Goal: Task Accomplishment & Management: Manage account settings

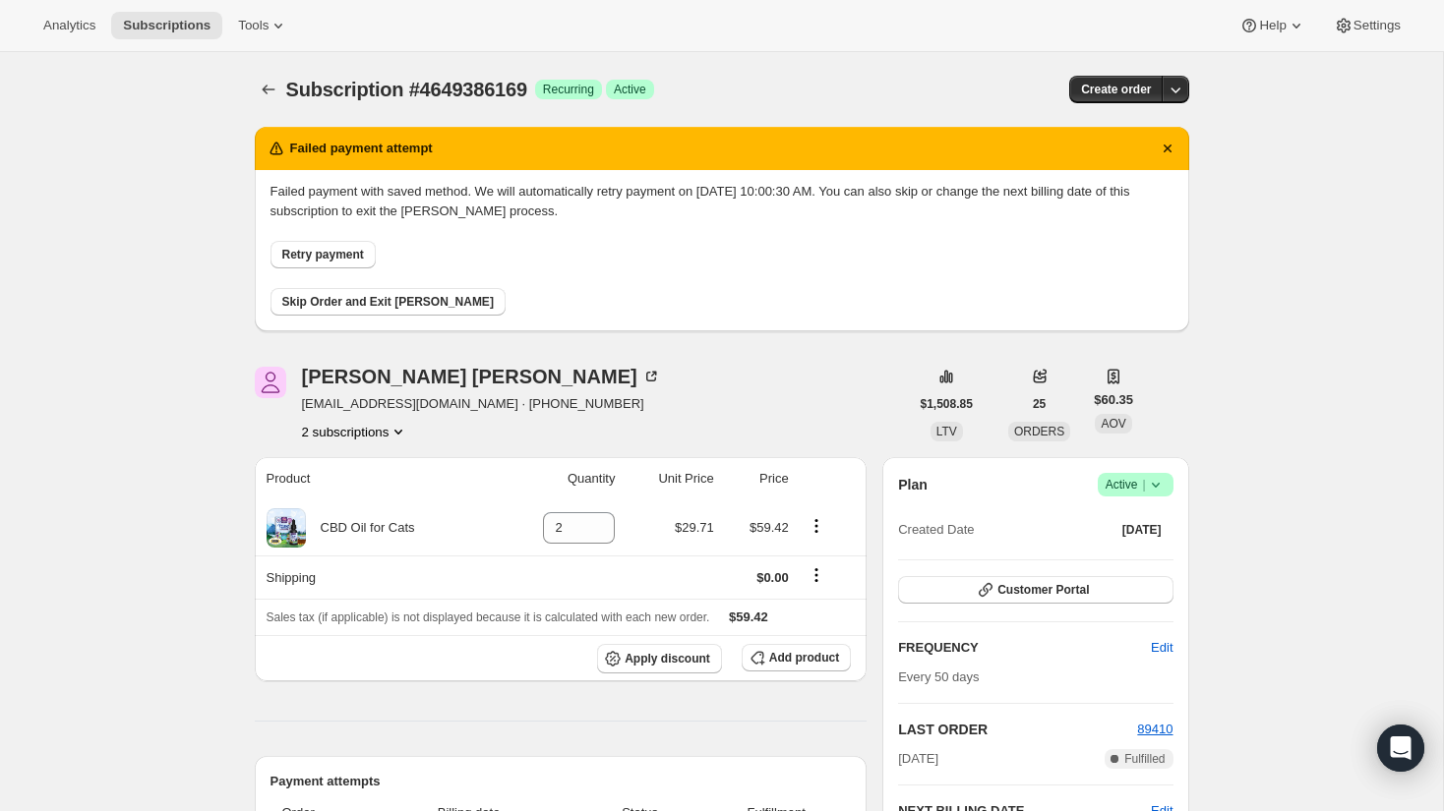
click at [341, 261] on span "Retry payment" at bounding box center [323, 255] width 82 height 16
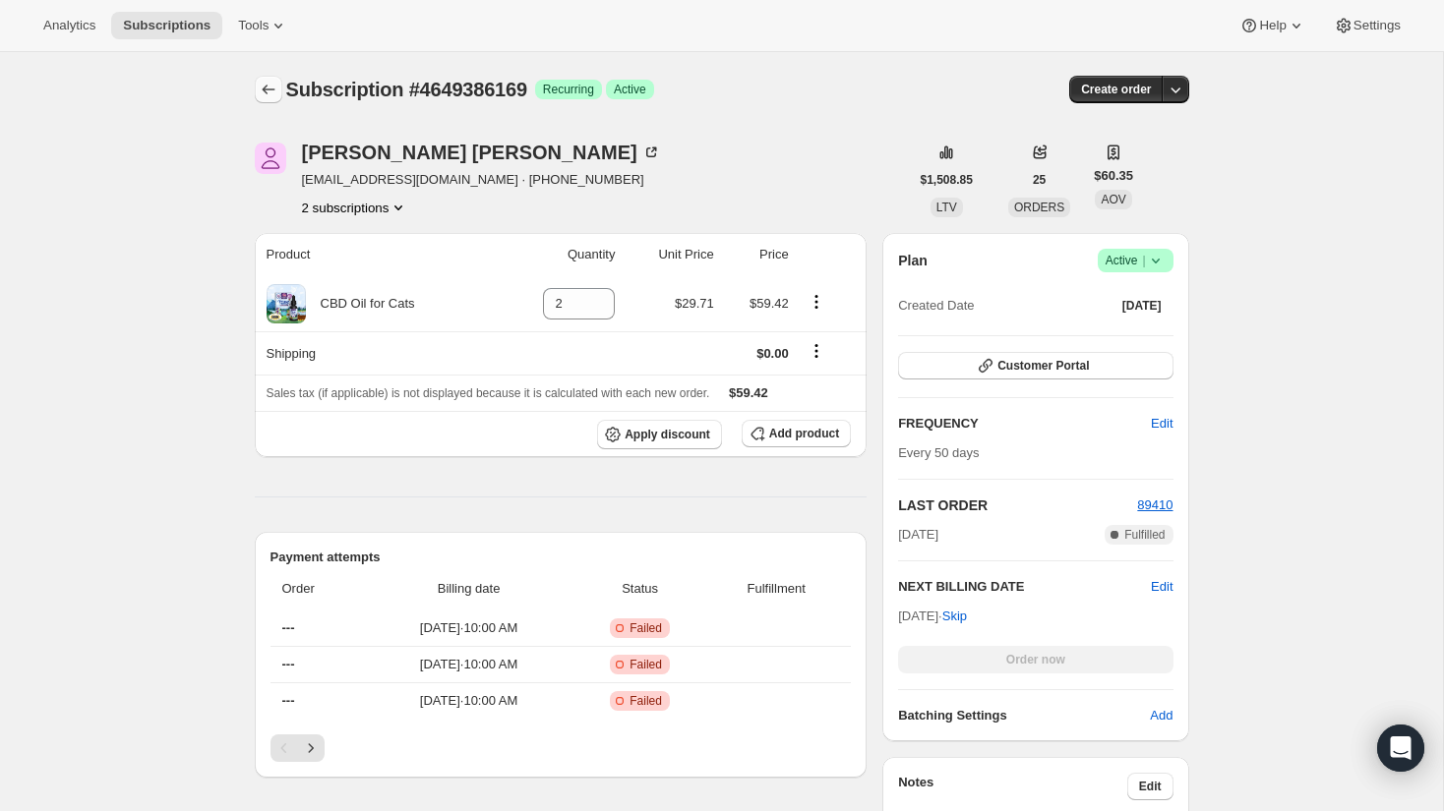
click at [259, 93] on icon "Subscriptions" at bounding box center [269, 90] width 20 height 20
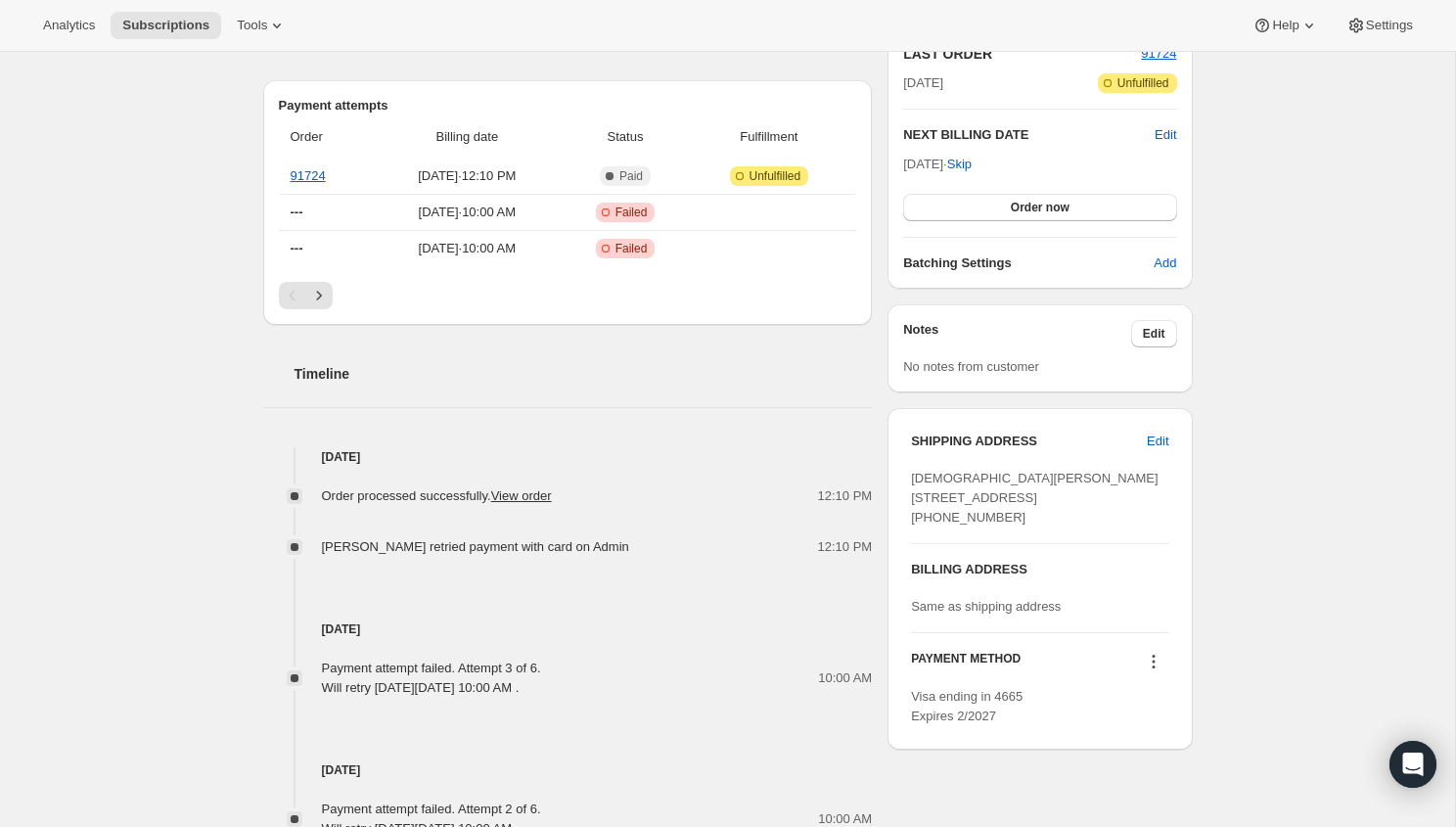
scroll to position [452, 0]
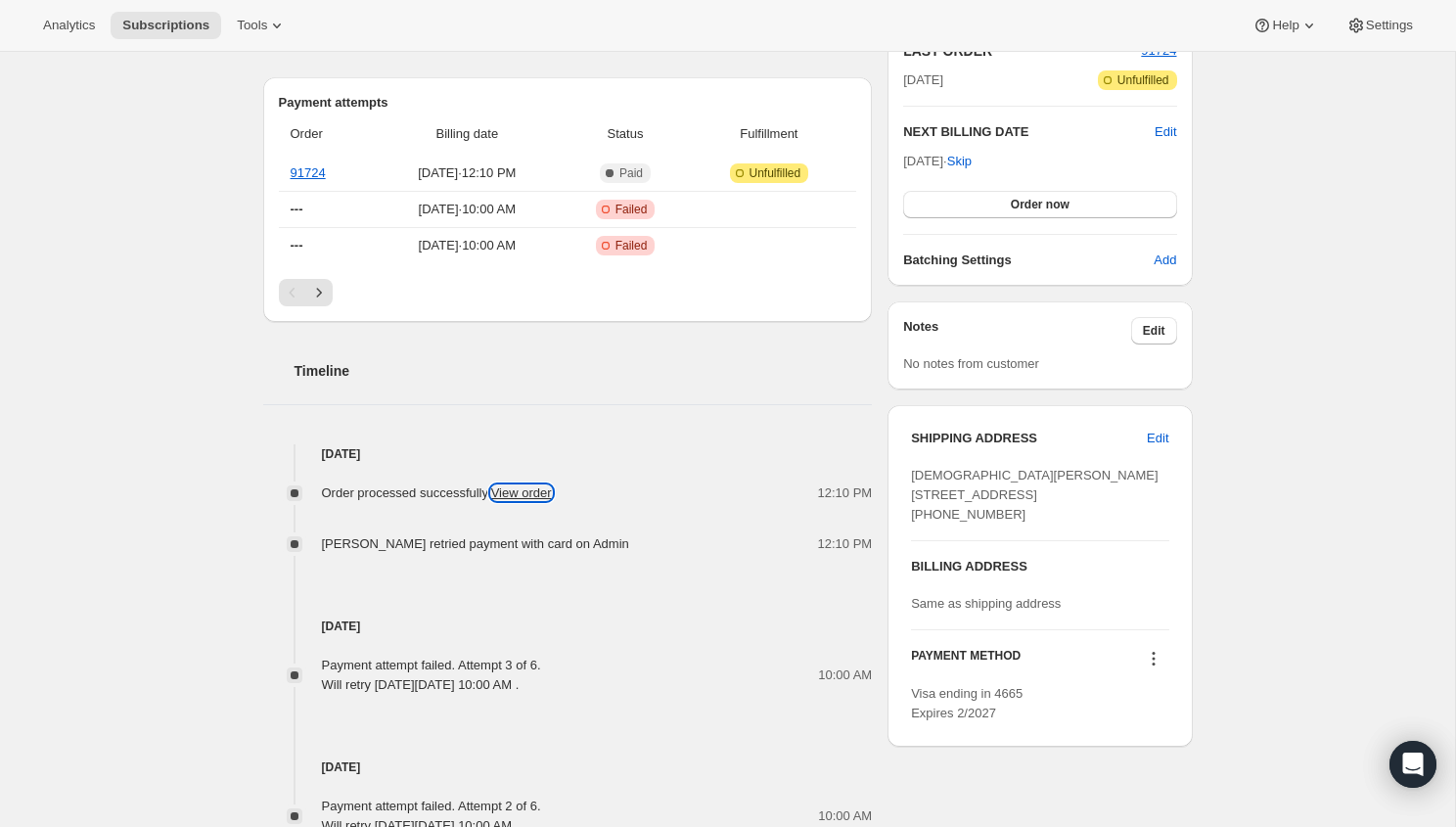
click at [547, 491] on link "View order" at bounding box center [521, 493] width 61 height 15
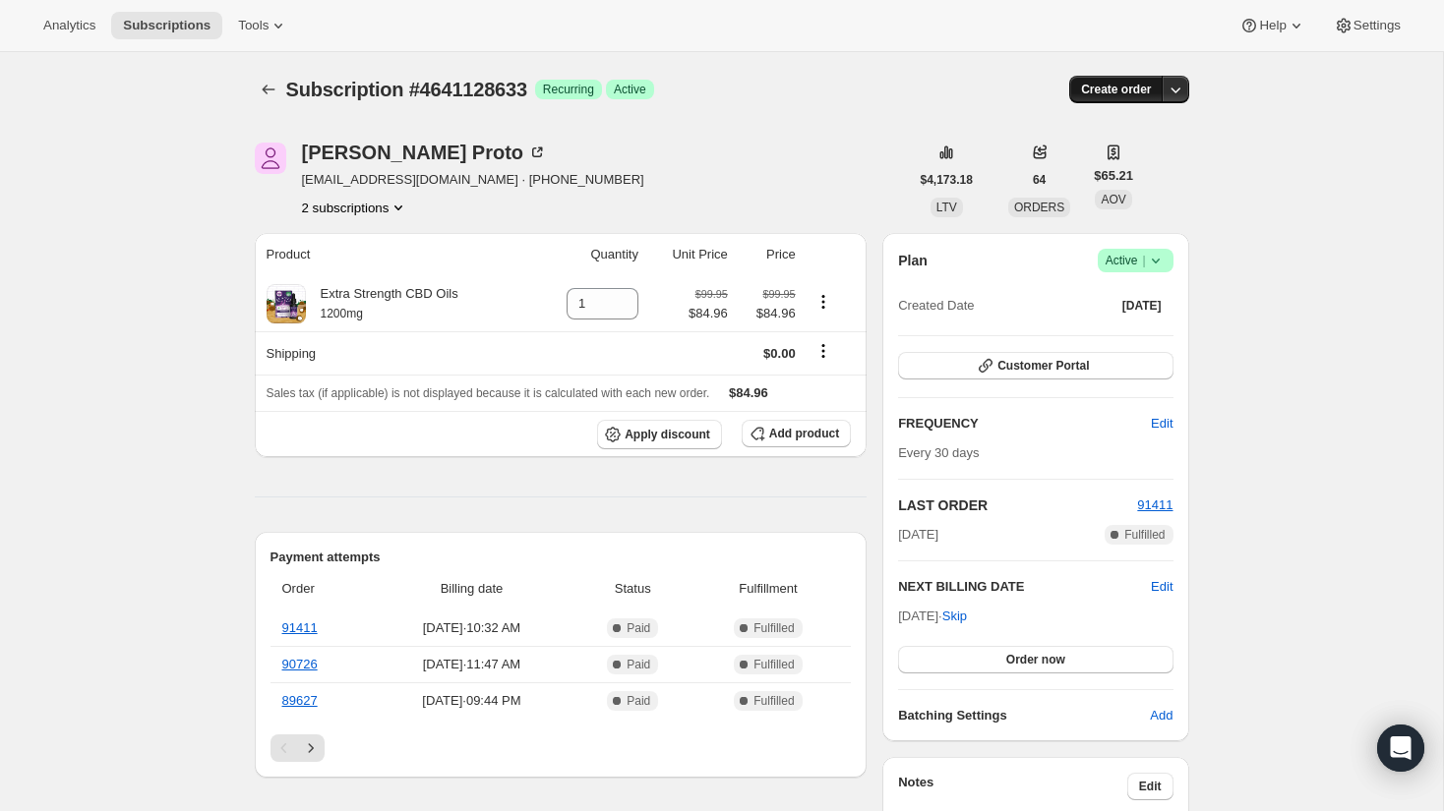
click at [1154, 91] on button "Create order" at bounding box center [1115, 90] width 93 height 28
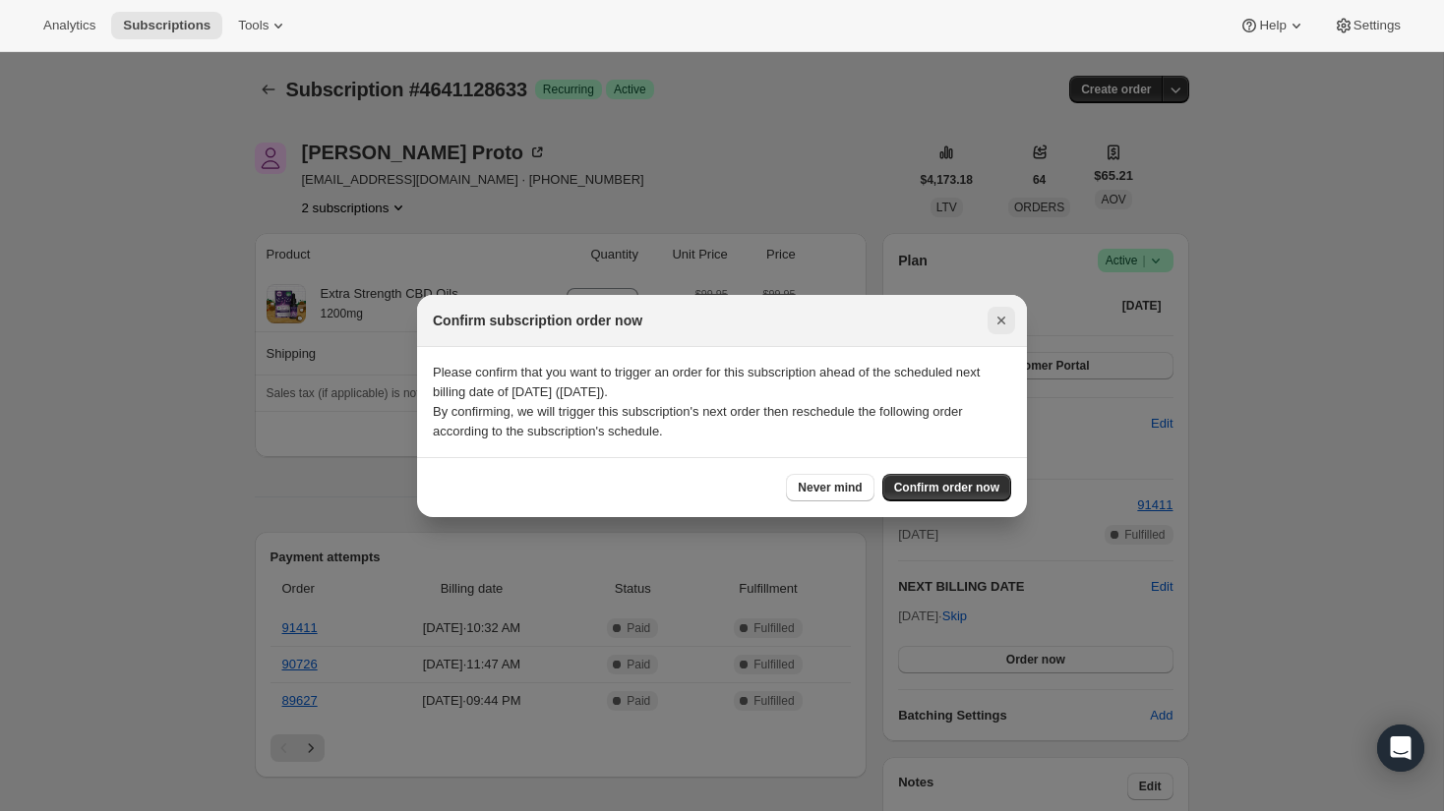
click at [1001, 322] on icon "Close" at bounding box center [1001, 321] width 8 height 8
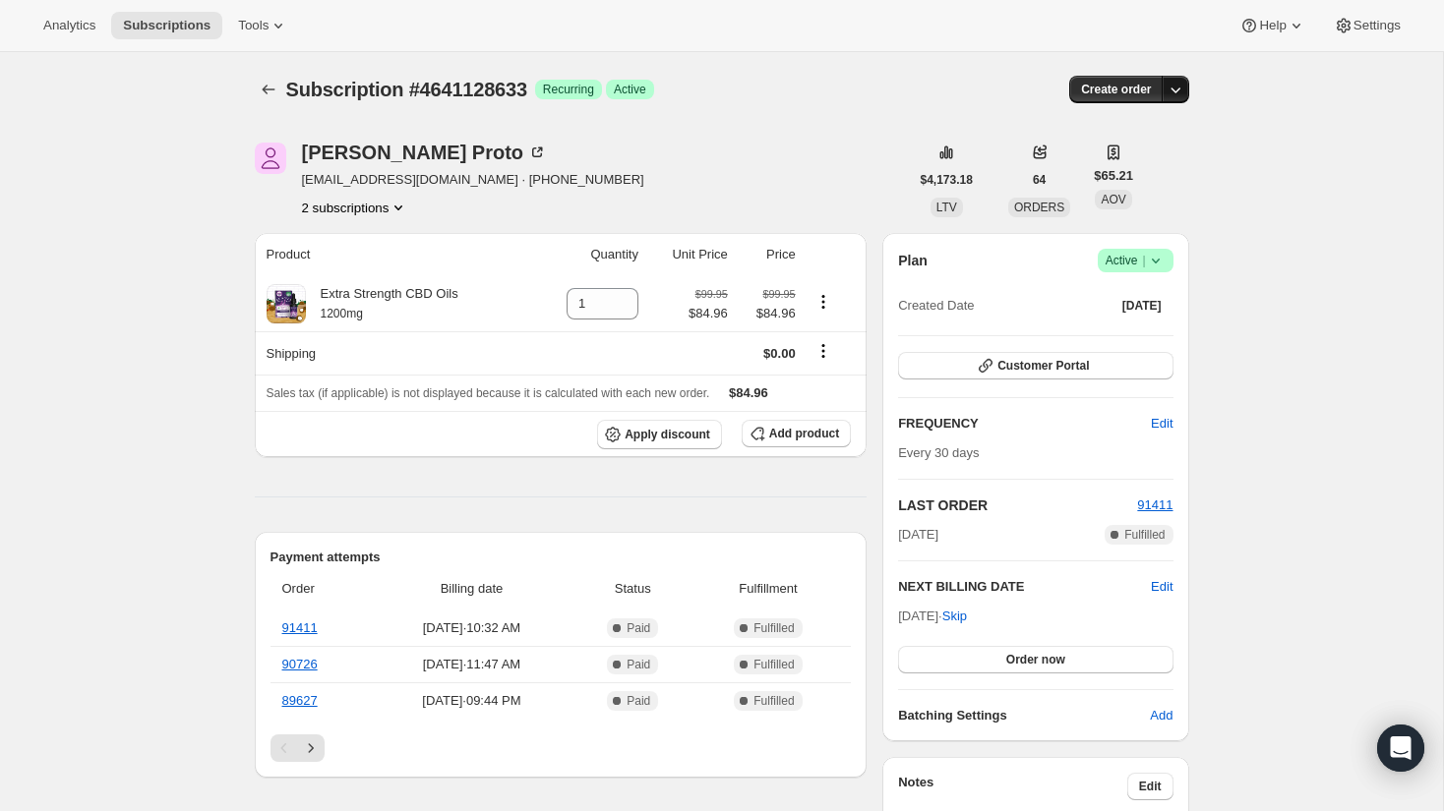
click at [1179, 86] on icon "button" at bounding box center [1175, 90] width 20 height 20
click at [1160, 258] on icon at bounding box center [1156, 261] width 20 height 20
click at [1141, 327] on span "Cancel subscription" at bounding box center [1129, 333] width 111 height 15
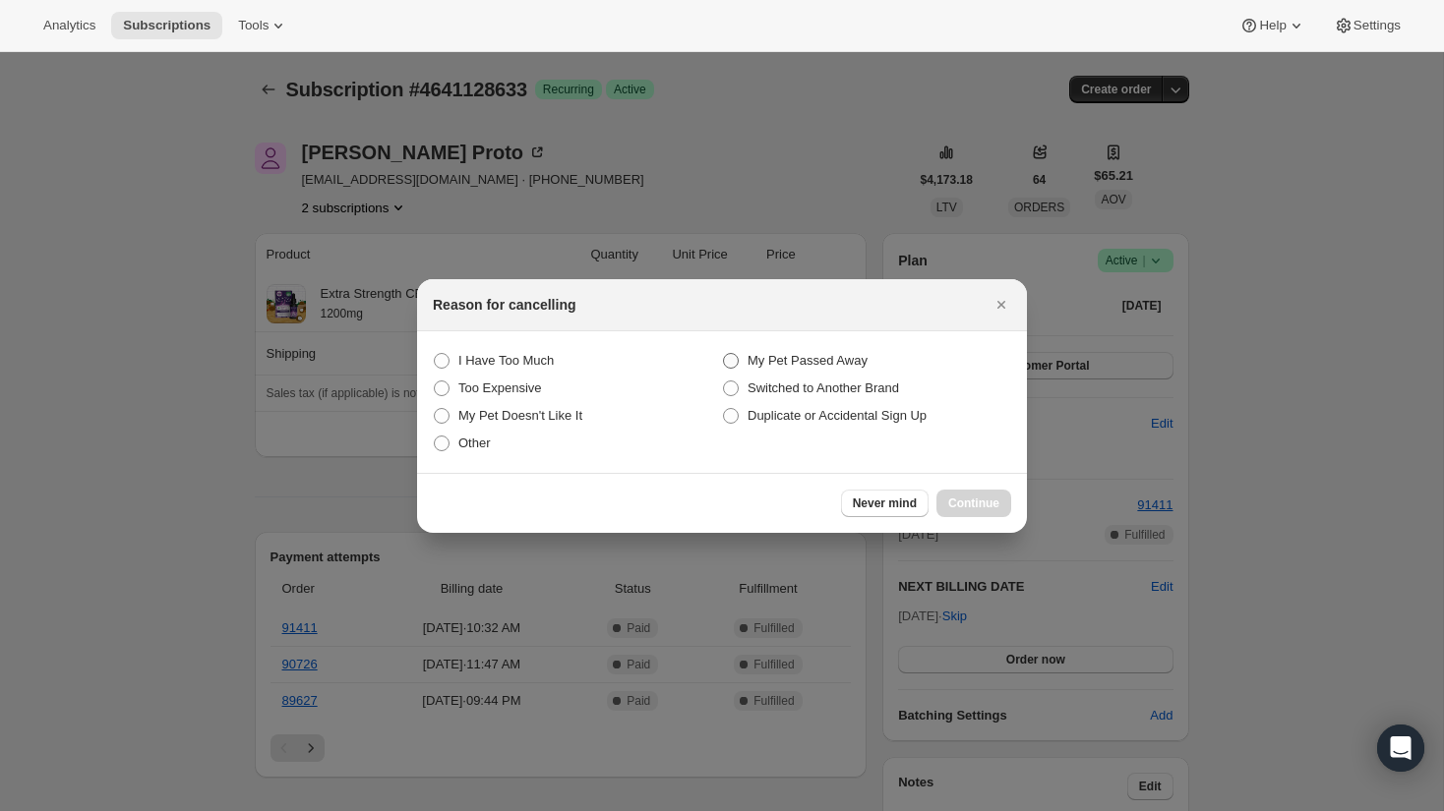
click at [812, 363] on span "My Pet Passed Away" at bounding box center [807, 360] width 120 height 15
click at [724, 354] on Away "My Pet Passed Away" at bounding box center [723, 353] width 1 height 1
radio Away "true"
click at [982, 511] on button "Continue" at bounding box center [973, 504] width 75 height 28
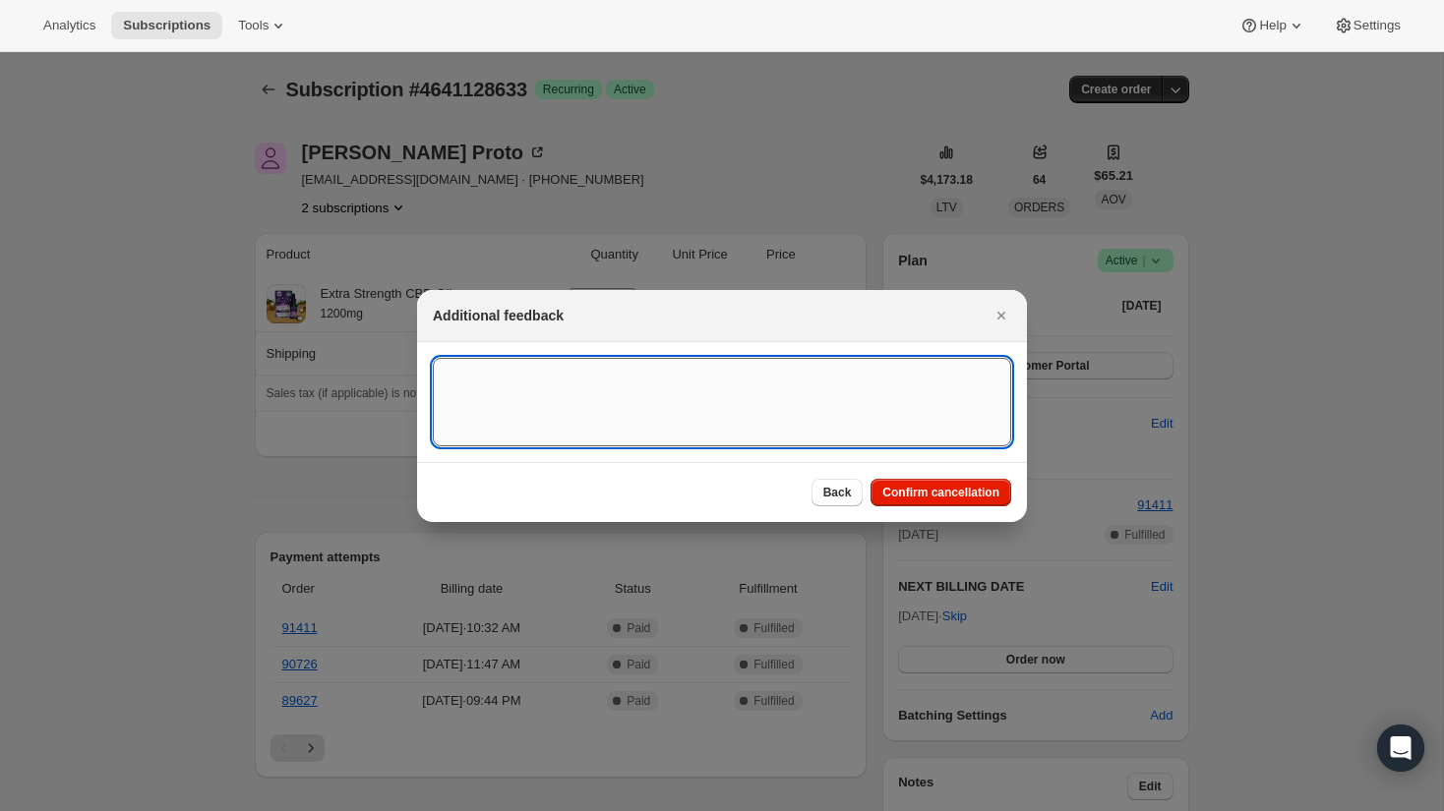
click at [906, 441] on textarea ":rbk:" at bounding box center [722, 402] width 578 height 89
type textarea "admin"
click at [995, 495] on span "Confirm cancellation" at bounding box center [940, 493] width 117 height 16
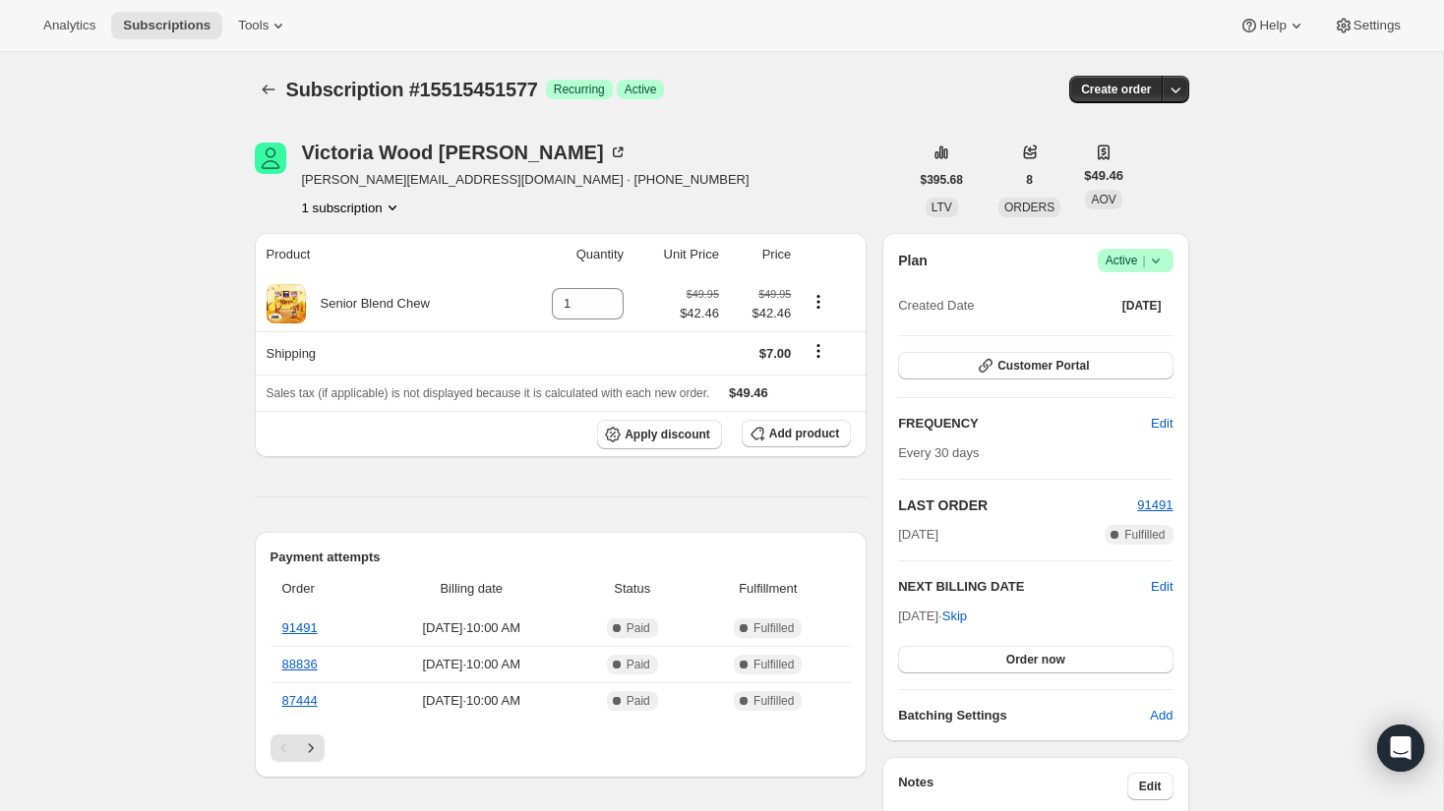
click at [1159, 257] on icon at bounding box center [1156, 261] width 20 height 20
click at [1124, 325] on span "Cancel subscription" at bounding box center [1129, 334] width 111 height 20
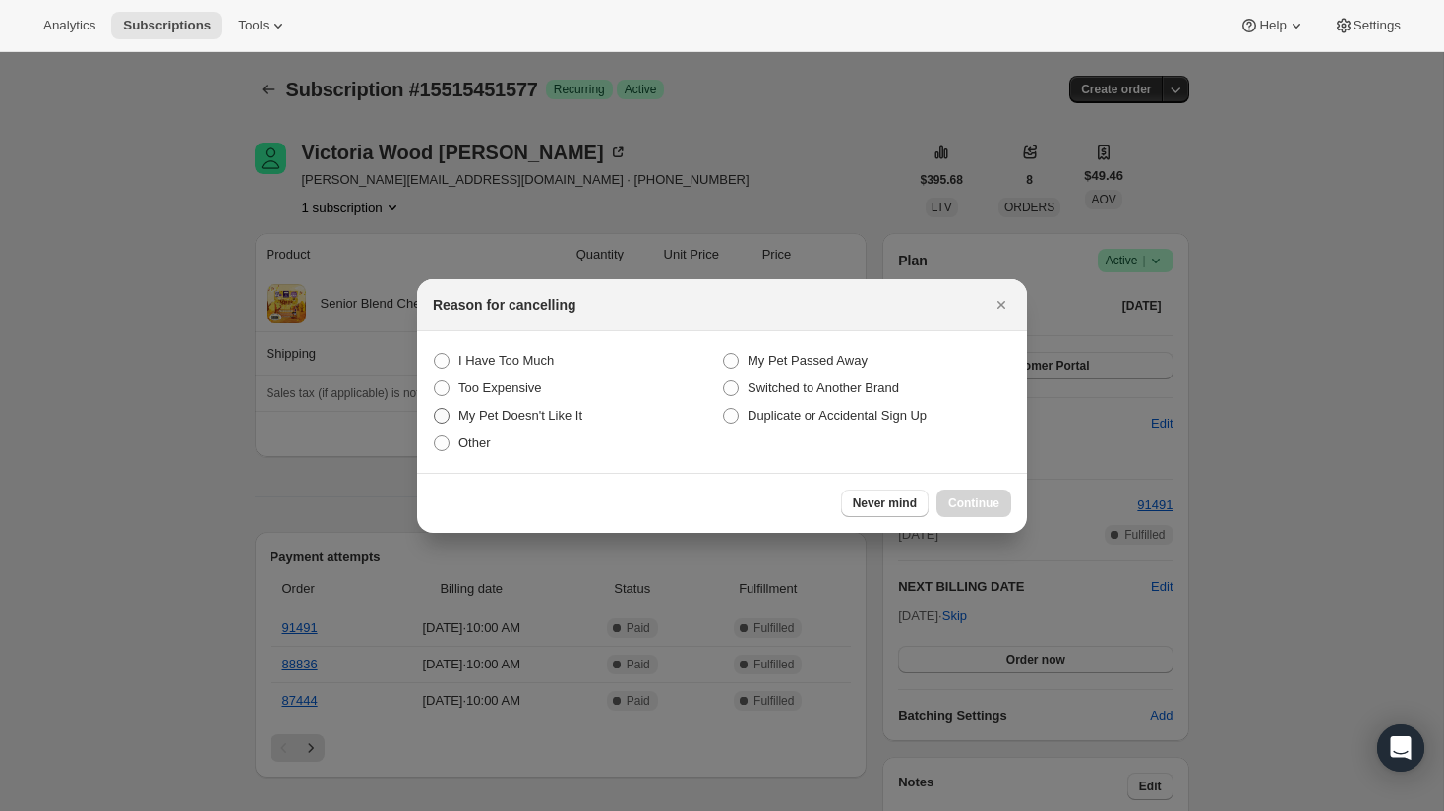
click at [542, 416] on span "My Pet Doesn't Like It" at bounding box center [520, 415] width 124 height 15
click at [435, 409] on It "My Pet Doesn't Like It" at bounding box center [434, 408] width 1 height 1
radio It "true"
click at [988, 500] on span "Continue" at bounding box center [973, 504] width 51 height 16
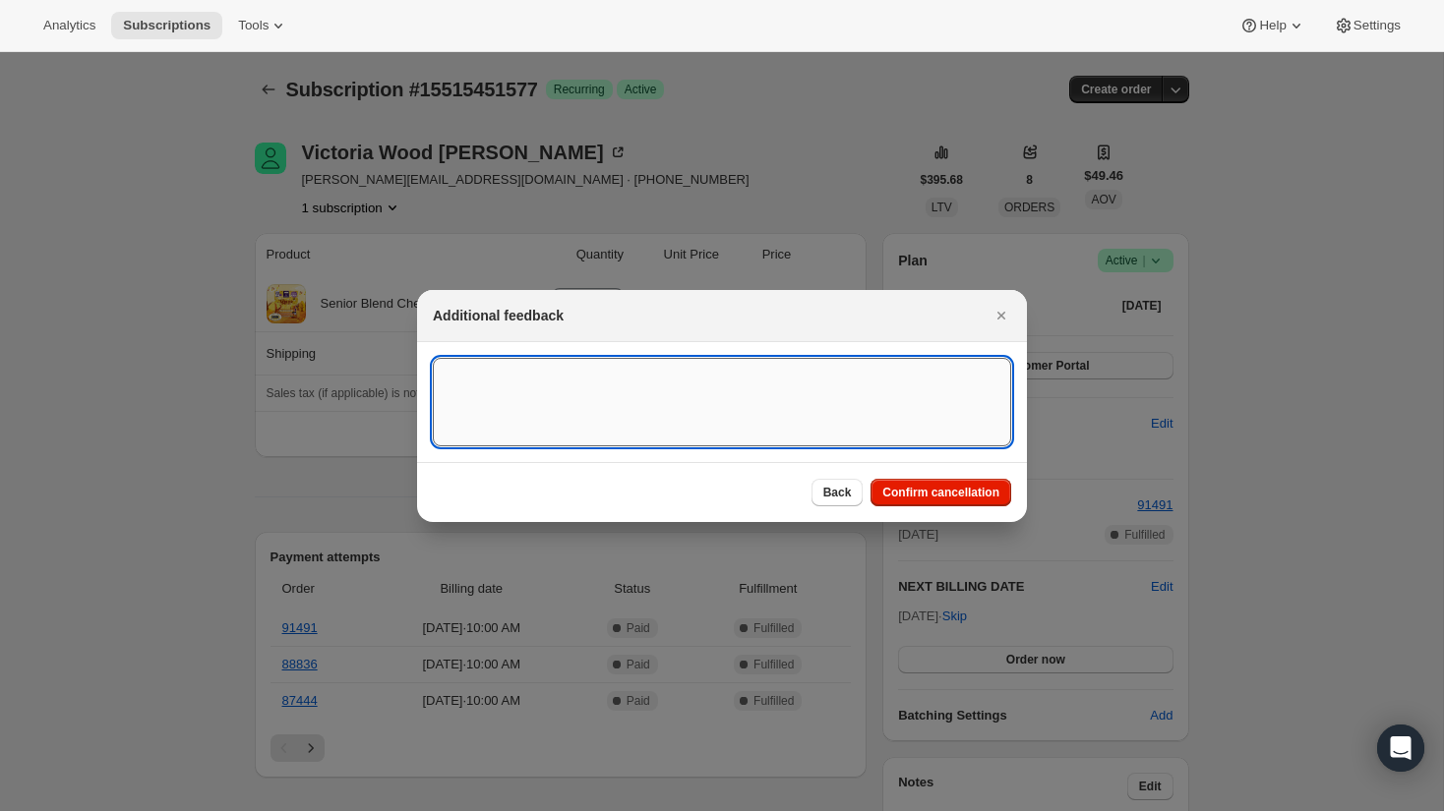
click at [905, 421] on textarea ":rbk:" at bounding box center [722, 402] width 578 height 89
type textarea "admin"
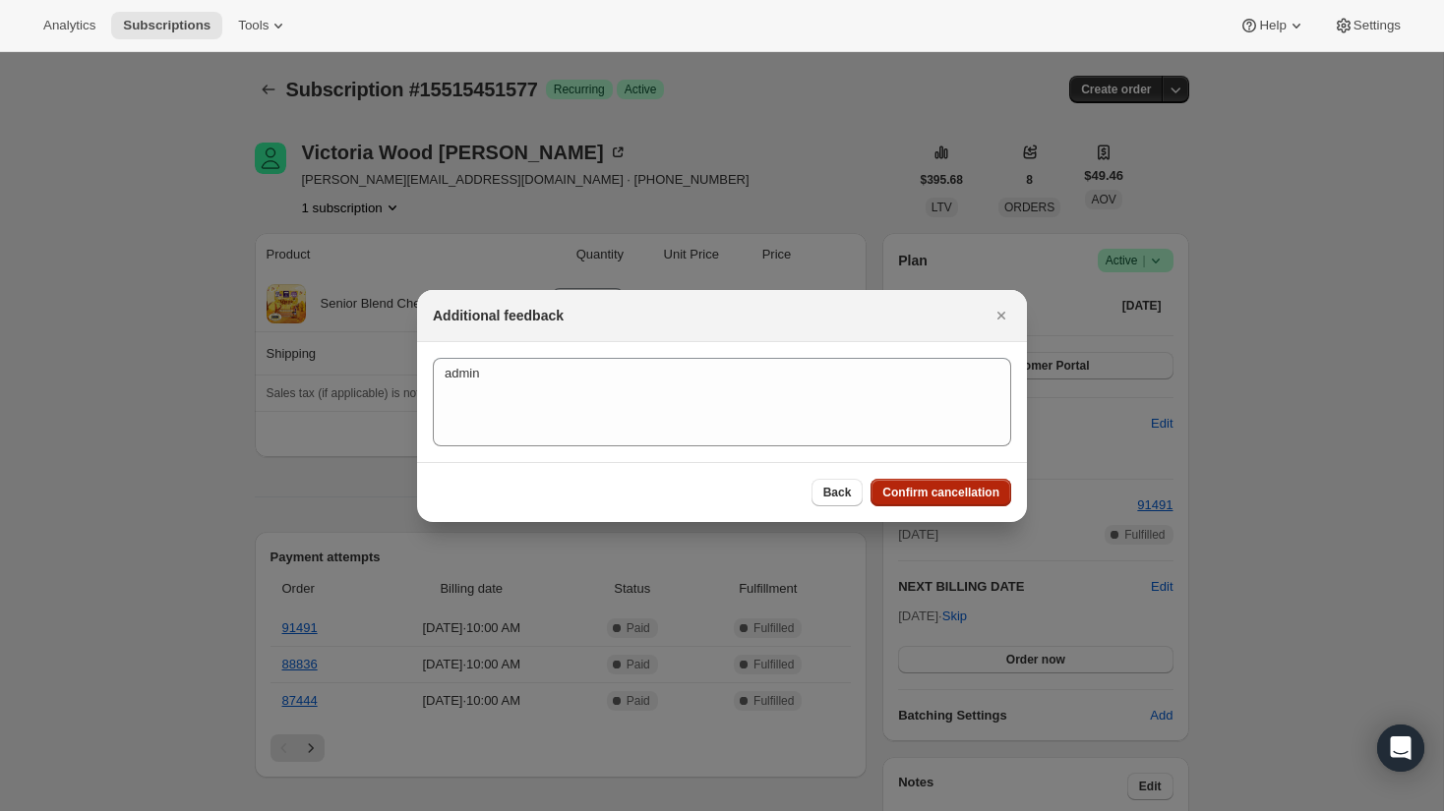
click at [947, 499] on span "Confirm cancellation" at bounding box center [940, 493] width 117 height 16
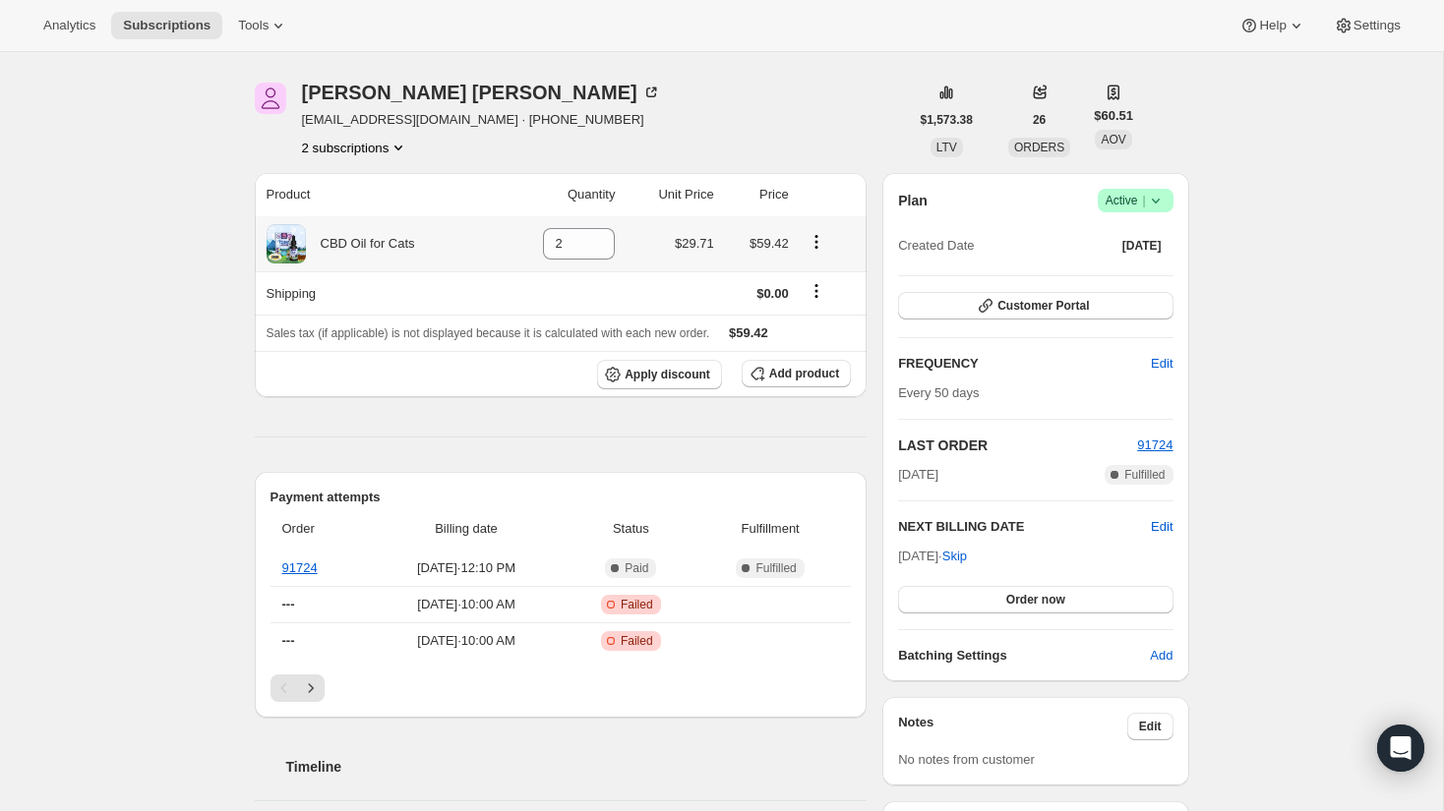
scroll to position [64, 0]
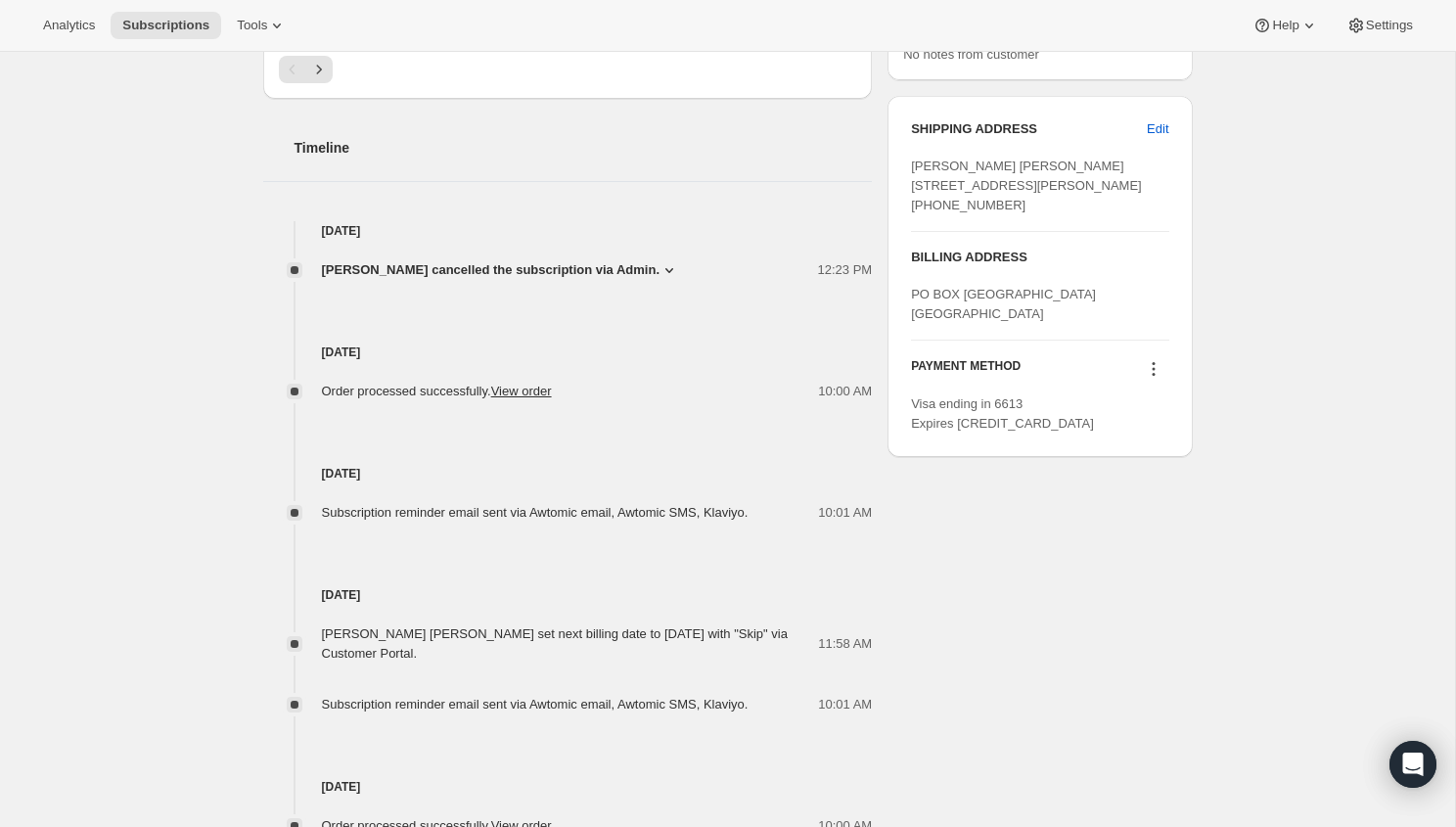
scroll to position [680, 0]
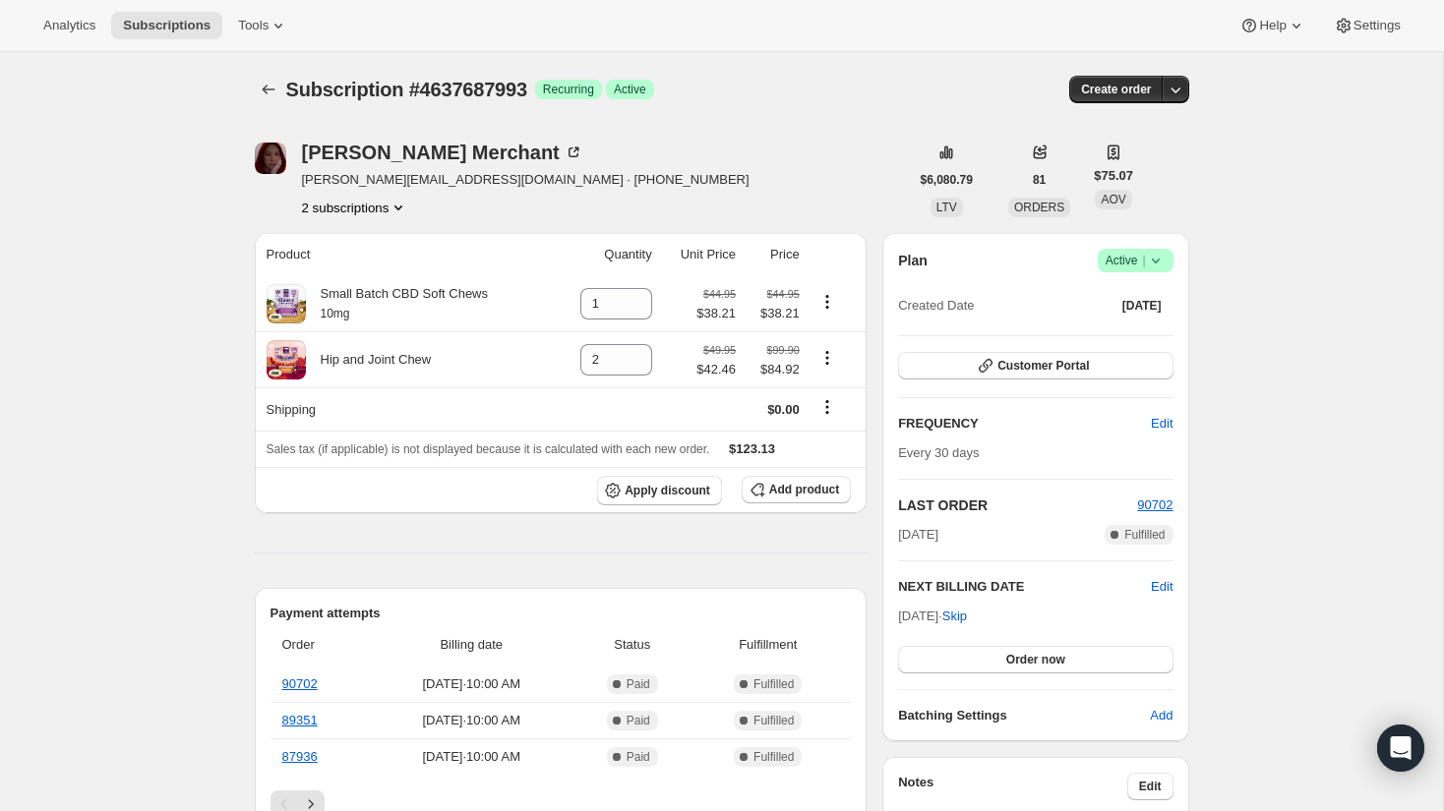
click at [405, 214] on icon "Product actions" at bounding box center [398, 208] width 20 height 20
click at [385, 230] on button "18054283449" at bounding box center [352, 243] width 142 height 31
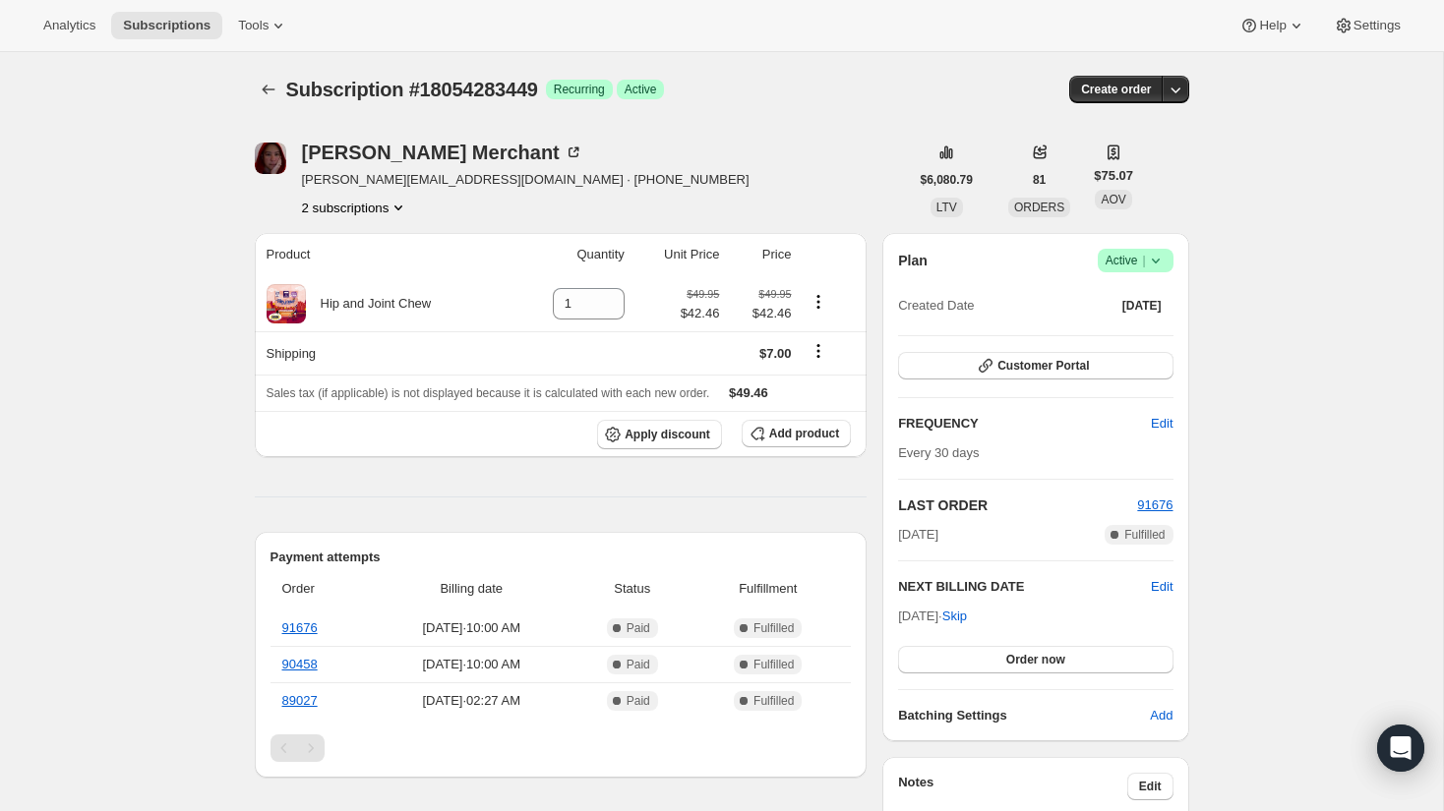
click at [1160, 258] on icon at bounding box center [1156, 261] width 20 height 20
click at [1103, 331] on span "Cancel subscription" at bounding box center [1129, 333] width 111 height 15
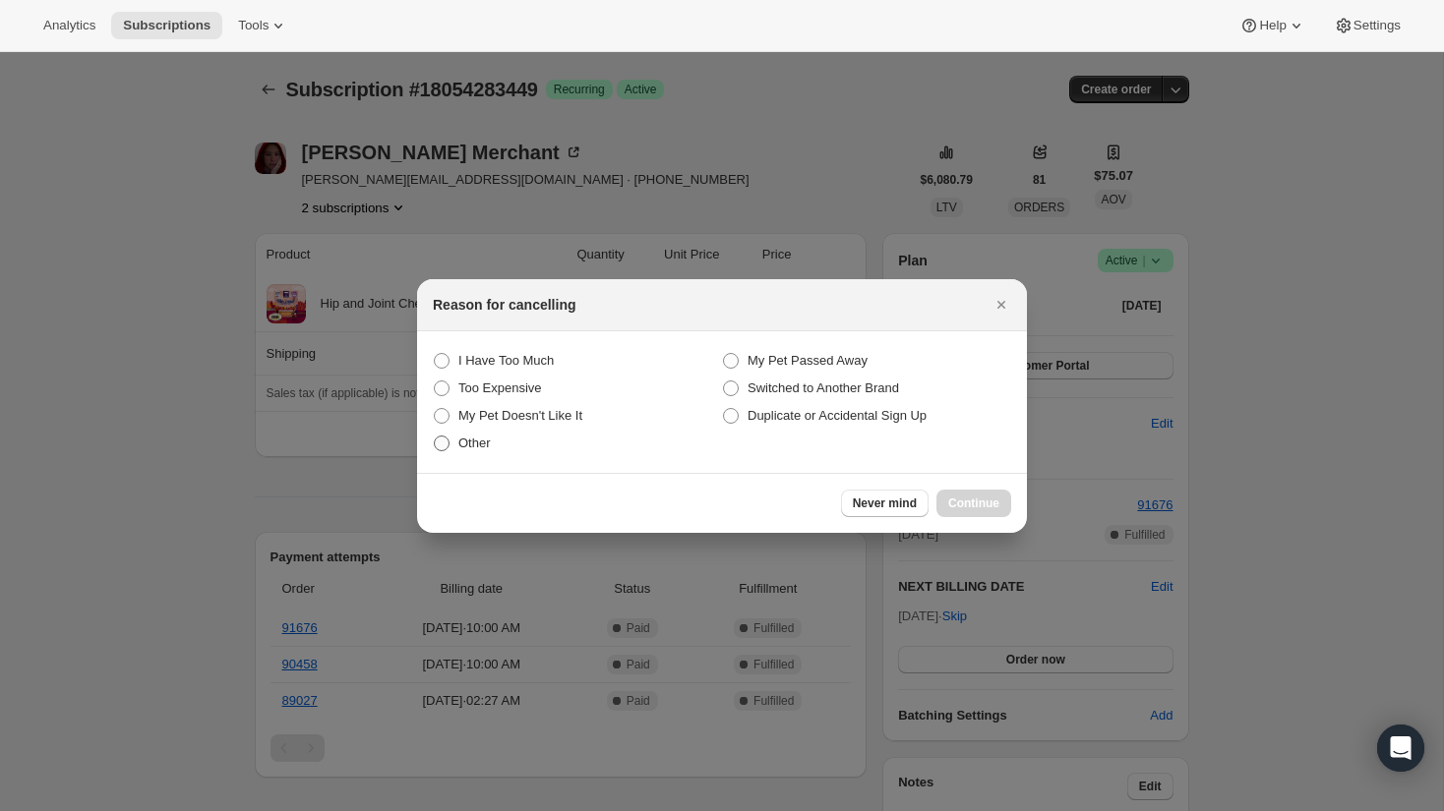
click at [472, 444] on span "Other" at bounding box center [474, 443] width 32 height 15
click at [435, 437] on input "Other" at bounding box center [434, 436] width 1 height 1
radio input "true"
click at [768, 412] on span "Duplicate or Accidental Sign Up" at bounding box center [836, 415] width 179 height 15
click at [724, 409] on Accidental "Duplicate or Accidental Sign Up" at bounding box center [723, 408] width 1 height 1
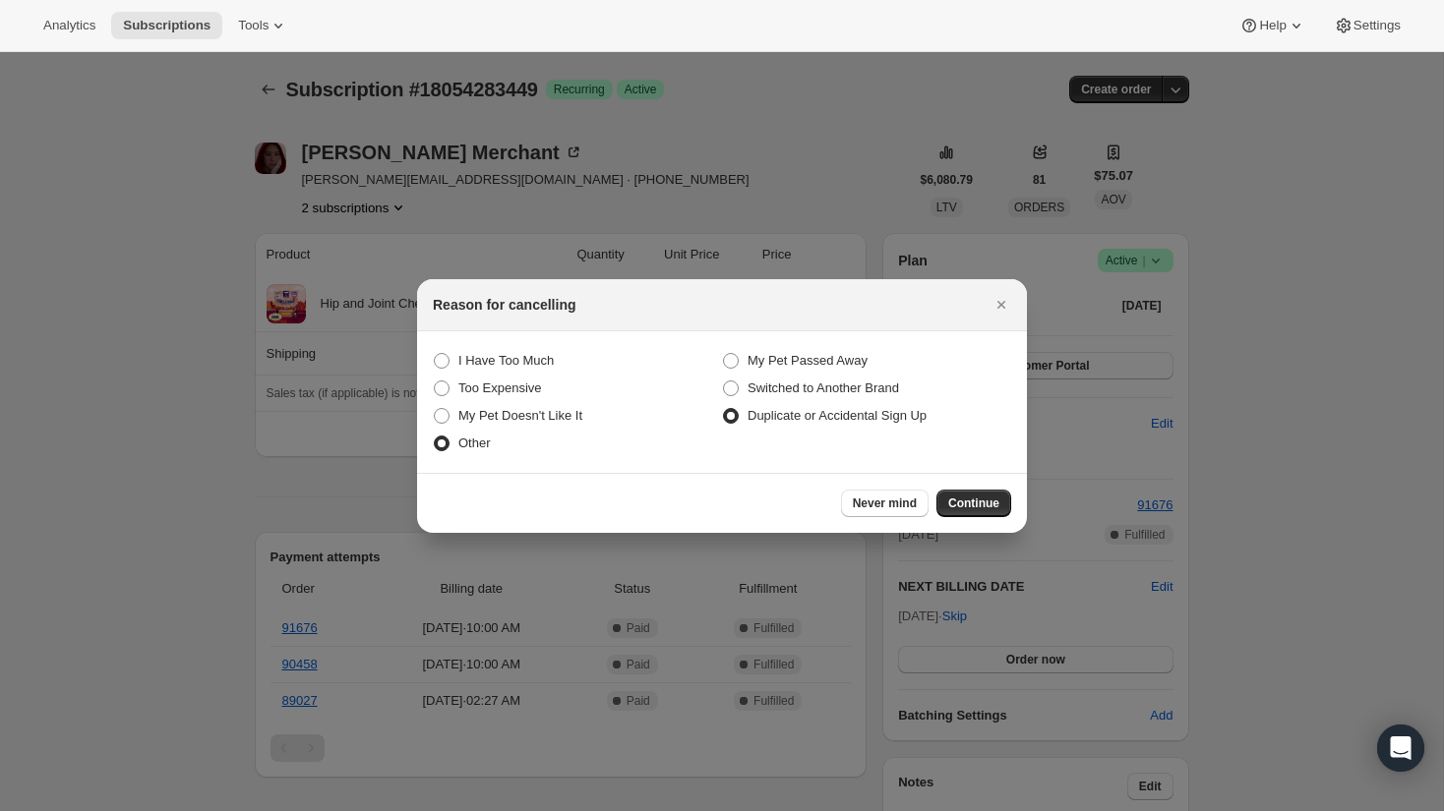
radio Accidental "true"
radio input "false"
click at [985, 503] on span "Continue" at bounding box center [973, 504] width 51 height 16
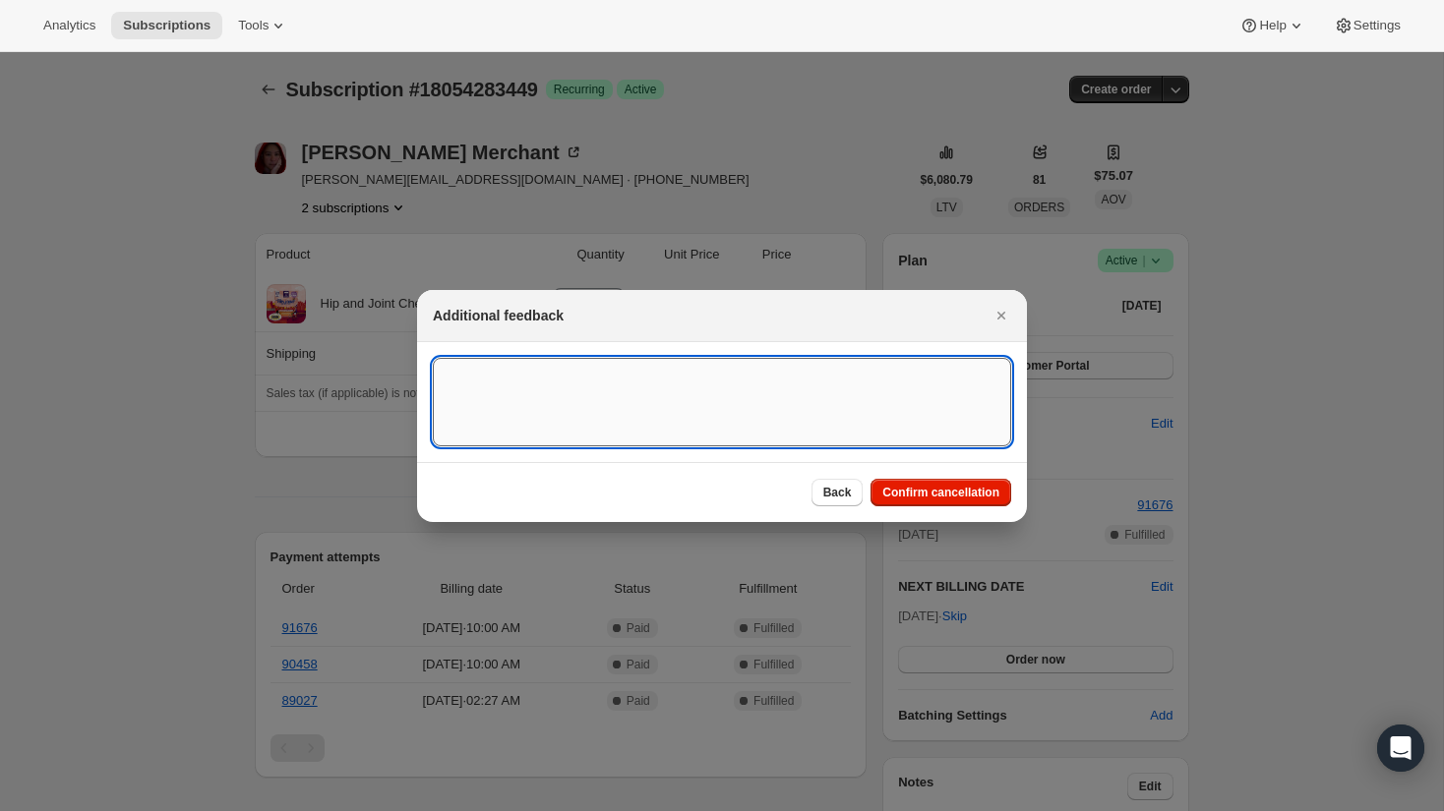
click at [801, 403] on textarea ":re8:" at bounding box center [722, 402] width 578 height 89
type textarea "admin consolidating subscriptions"
click at [984, 491] on span "Confirm cancellation" at bounding box center [940, 493] width 117 height 16
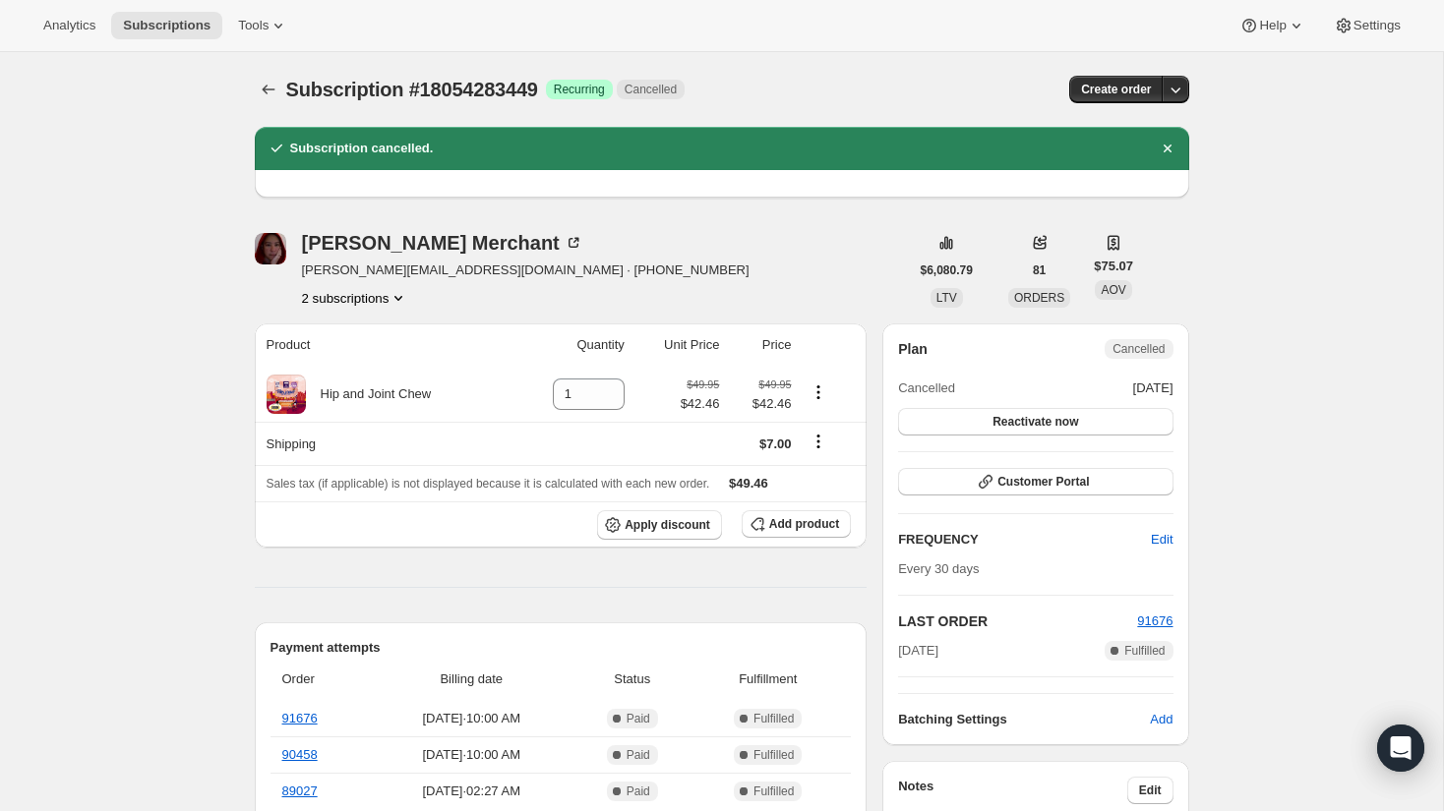
click at [397, 292] on icon "Product actions" at bounding box center [398, 298] width 20 height 20
click at [356, 335] on span "18054283449 Info Current" at bounding box center [351, 334] width 137 height 15
click at [368, 369] on span "4637687993" at bounding box center [351, 369] width 137 height 20
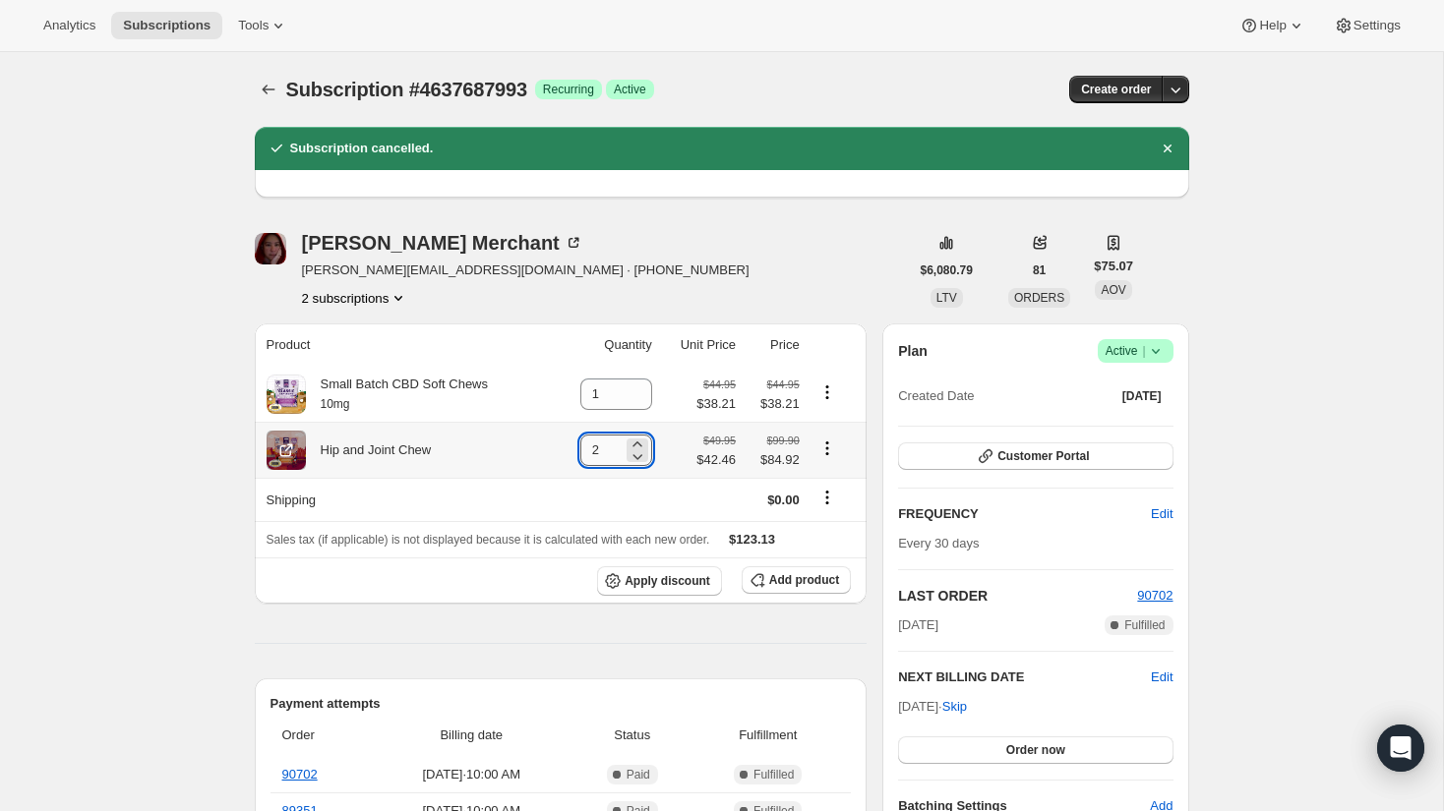
click at [601, 444] on input "2" at bounding box center [601, 450] width 42 height 31
click at [632, 444] on icon at bounding box center [636, 444] width 9 height 5
type input "3"
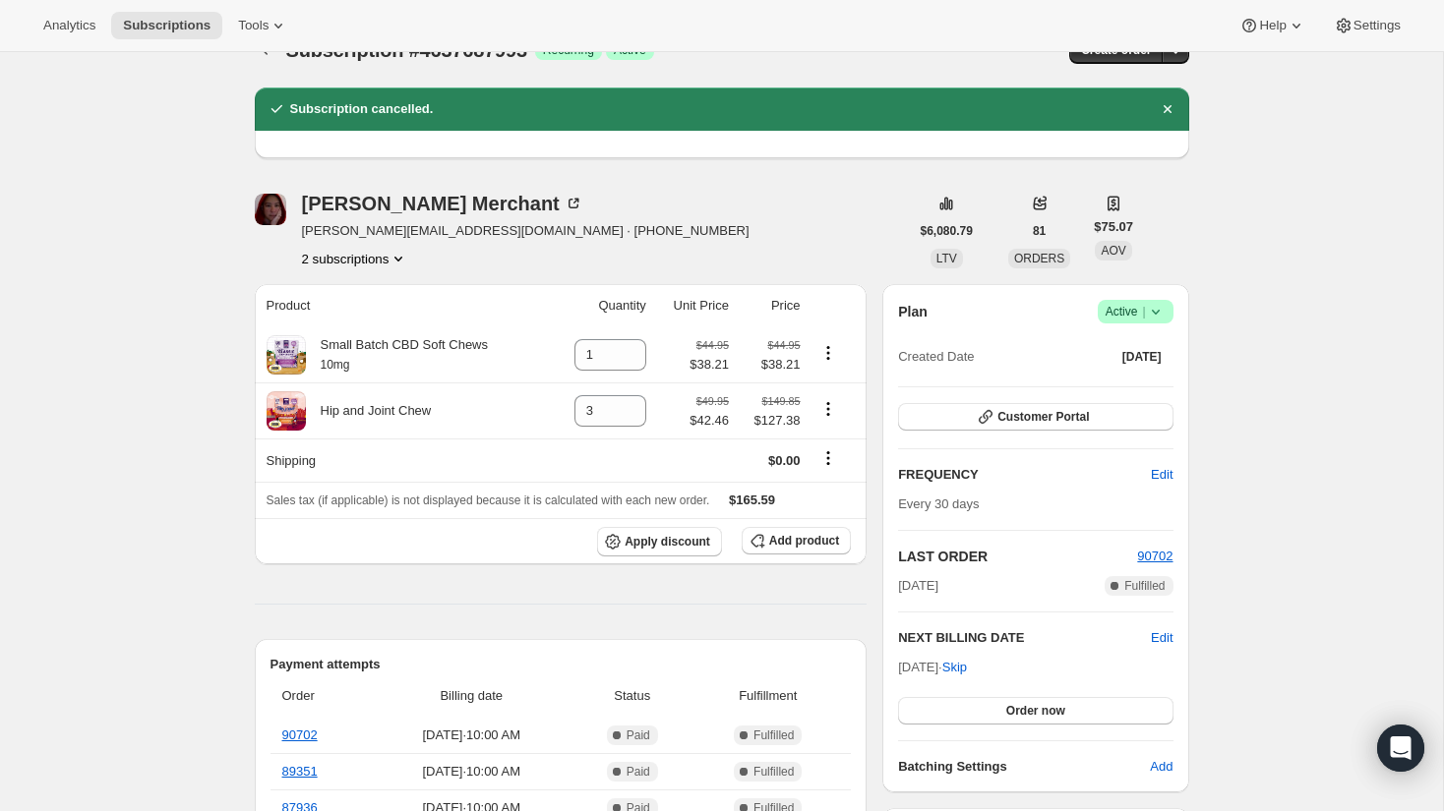
scroll to position [73, 0]
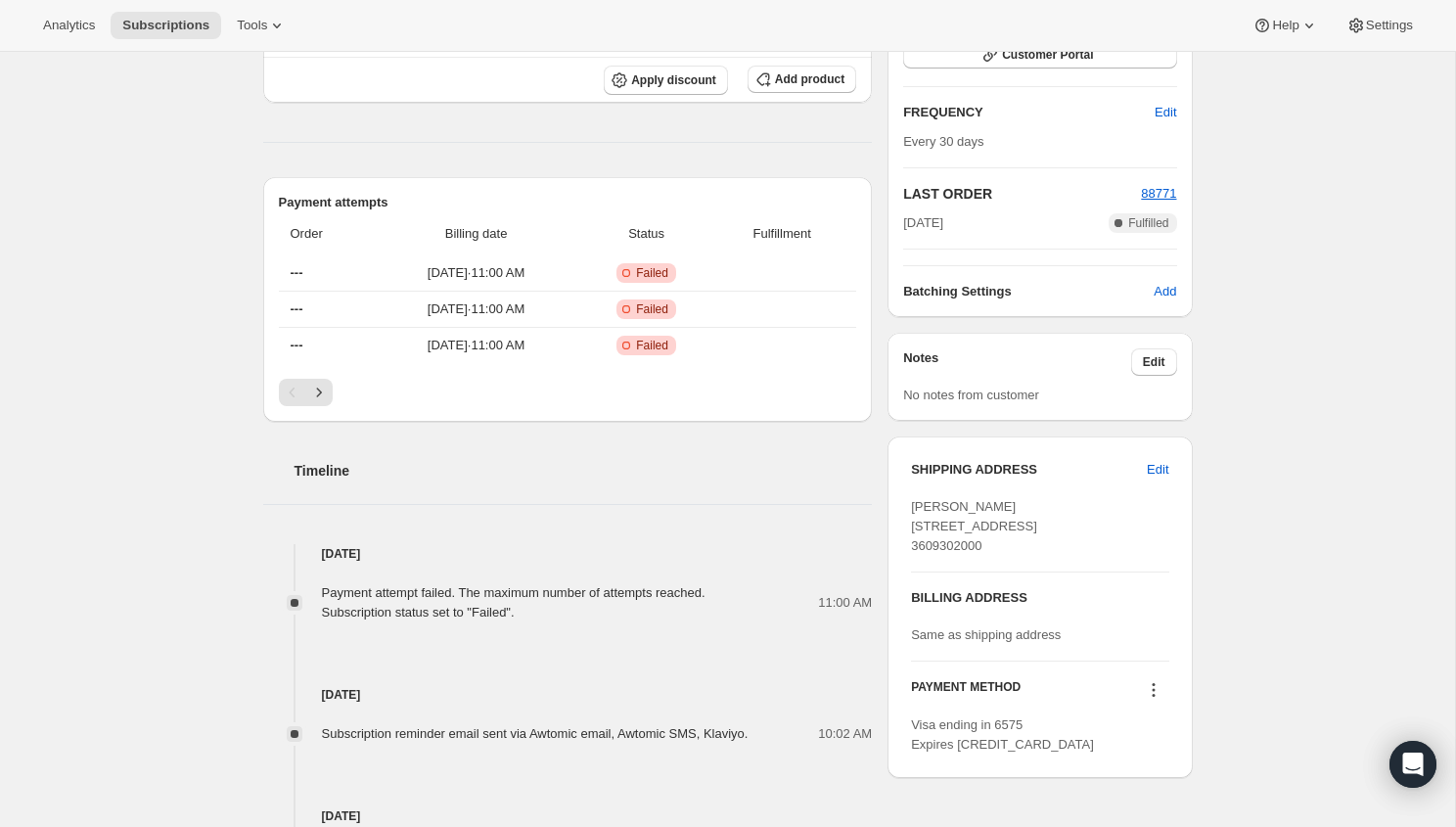
scroll to position [354, 0]
click at [444, 586] on div "Payment attempt failed. The maximum number of attempts reached. Subscription st…" at bounding box center [515, 600] width 384 height 39
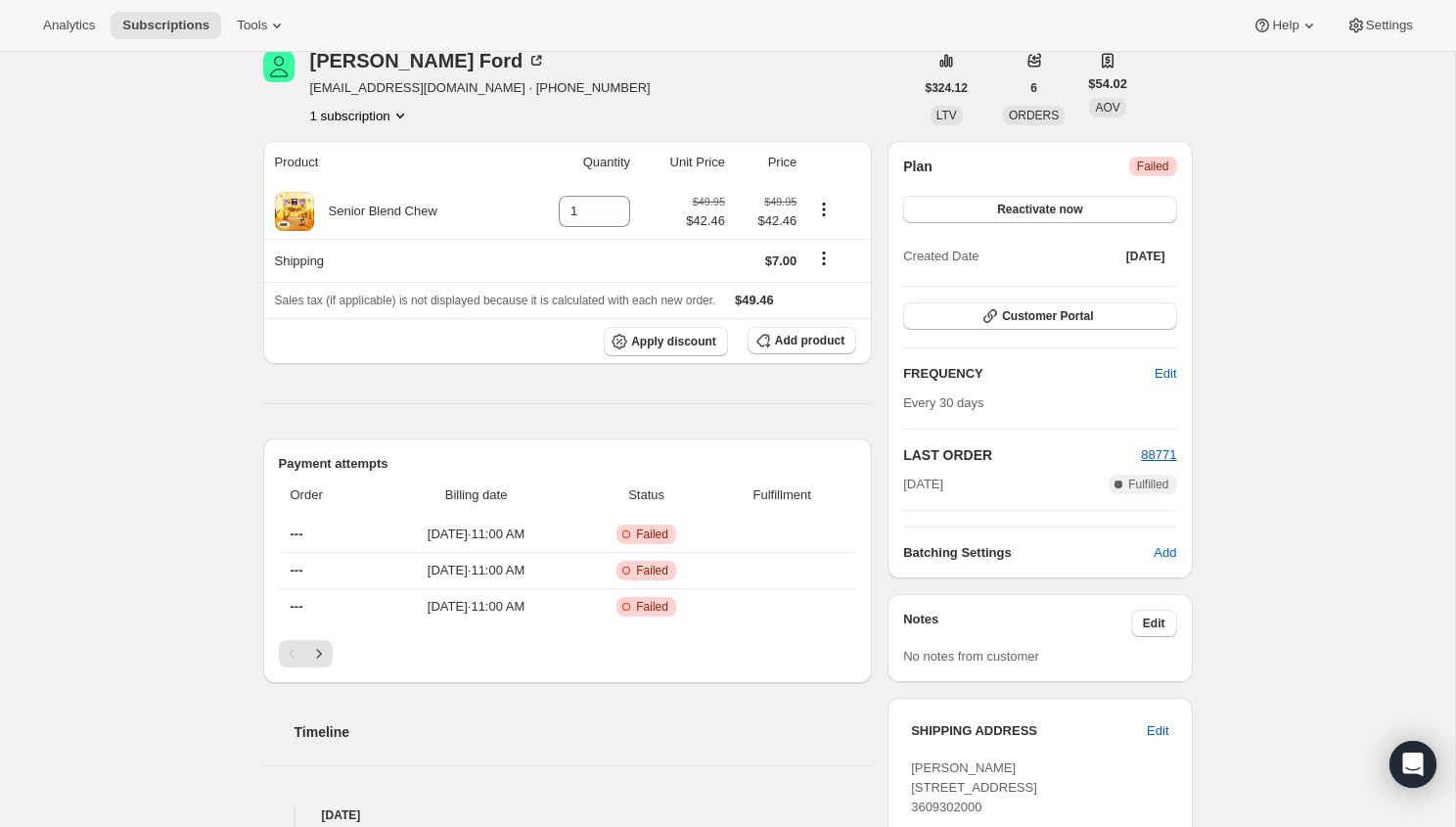
scroll to position [0, 0]
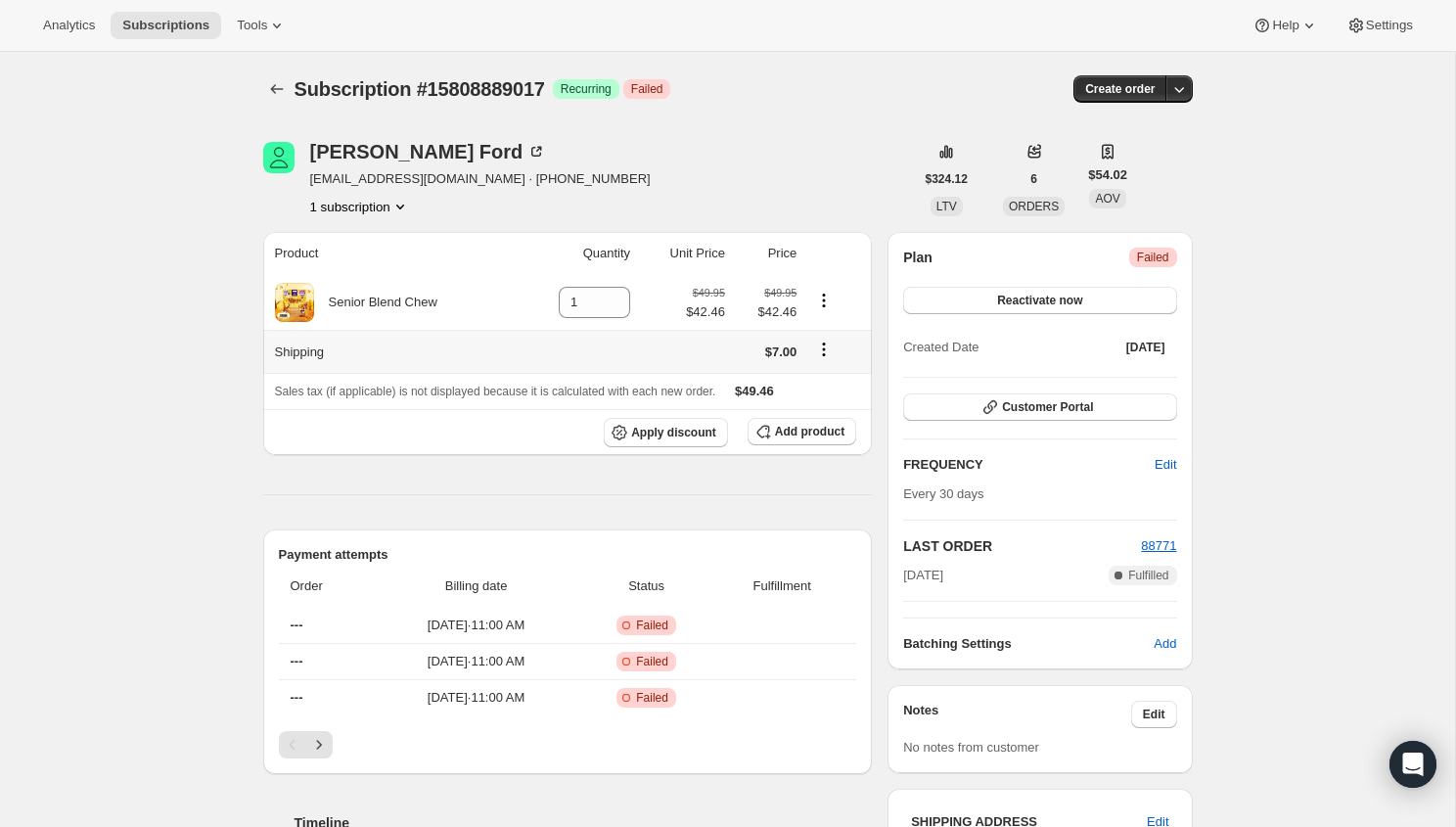
click at [840, 346] on button "Shipping actions" at bounding box center [823, 349] width 31 height 22
click at [834, 346] on icon "Shipping actions" at bounding box center [824, 349] width 20 height 20
click at [828, 351] on icon "Shipping actions" at bounding box center [824, 349] width 20 height 20
click at [818, 386] on span "Edit shipping rate" at bounding box center [823, 388] width 98 height 15
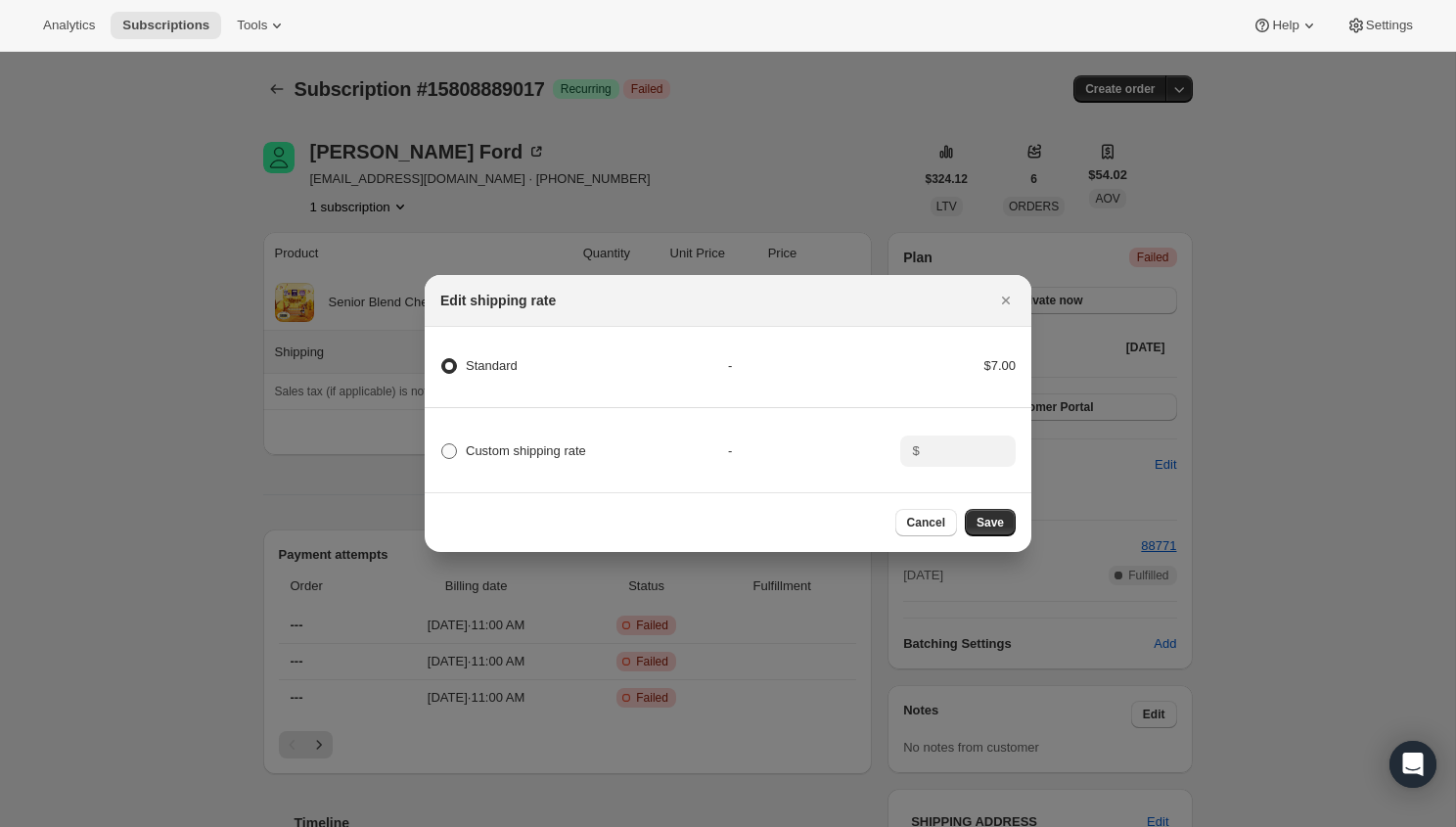
click at [569, 449] on span "Custom shipping rate" at bounding box center [525, 451] width 120 height 15
click at [443, 444] on input "Custom shipping rate" at bounding box center [442, 444] width 1 height 1
radio input "true"
radio input "false"
click at [933, 443] on input ":rb5:" at bounding box center [955, 451] width 61 height 31
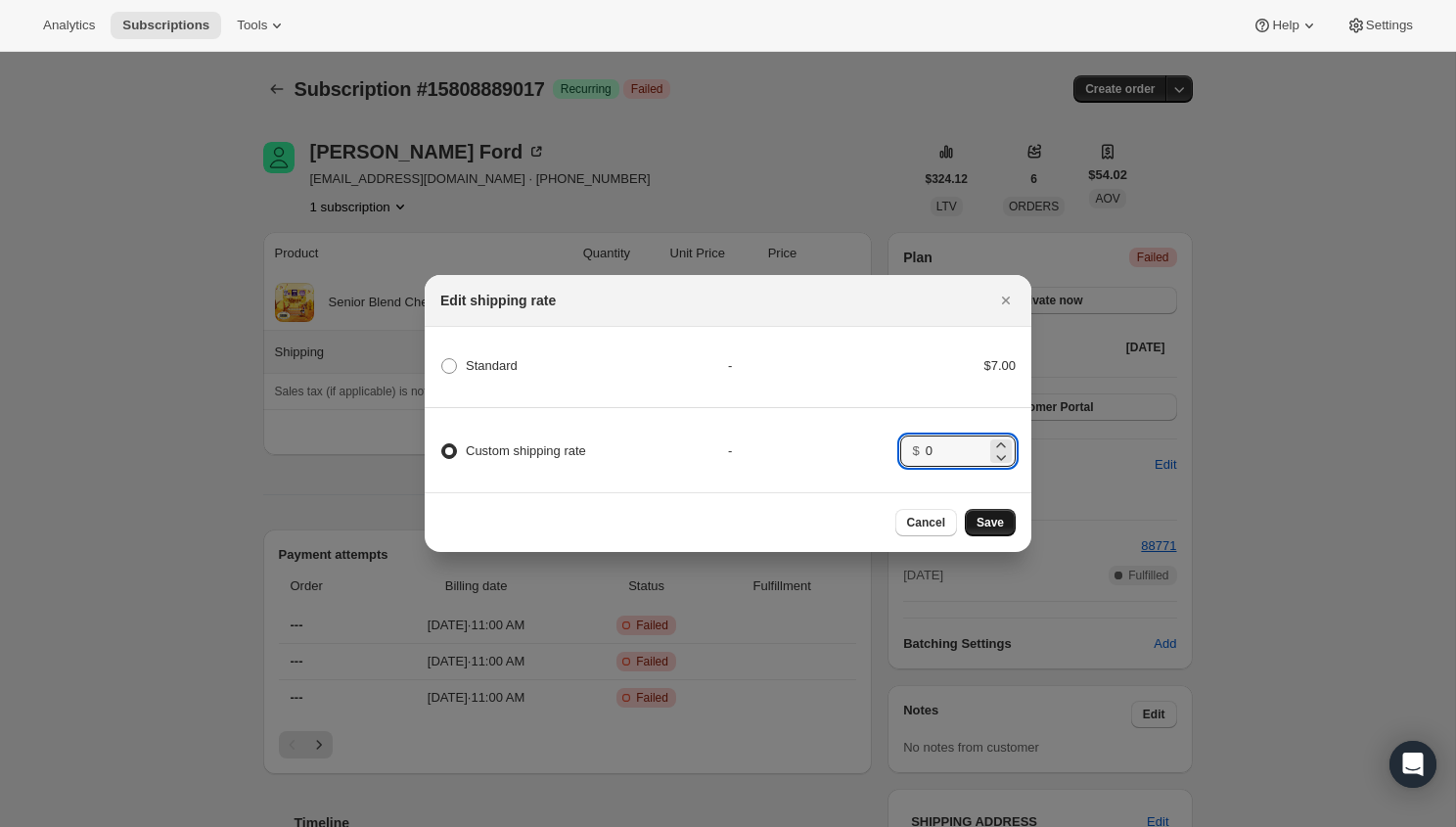
type input "0"
click at [984, 509] on button "Save" at bounding box center [990, 522] width 51 height 28
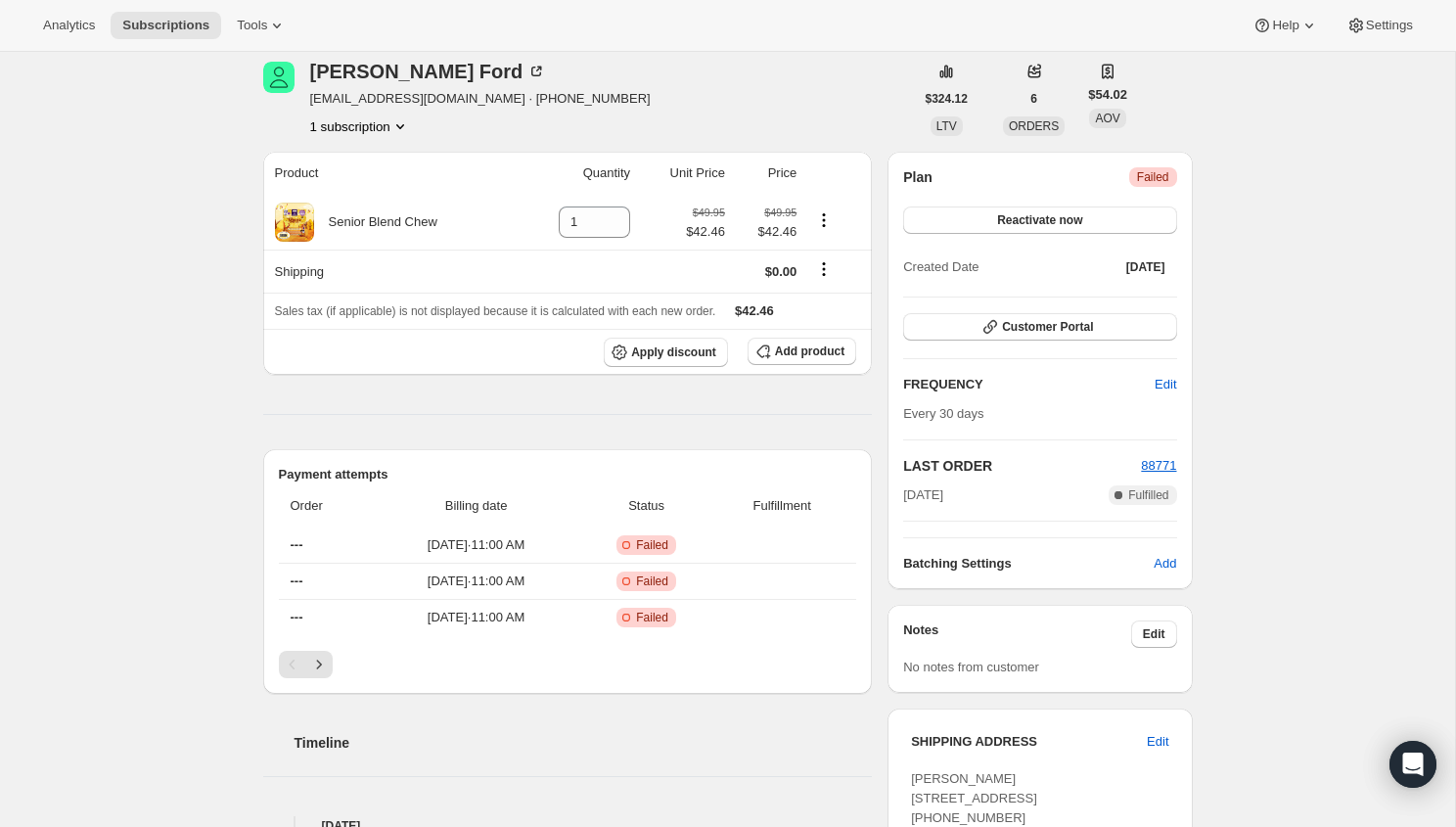
scroll to position [110, 0]
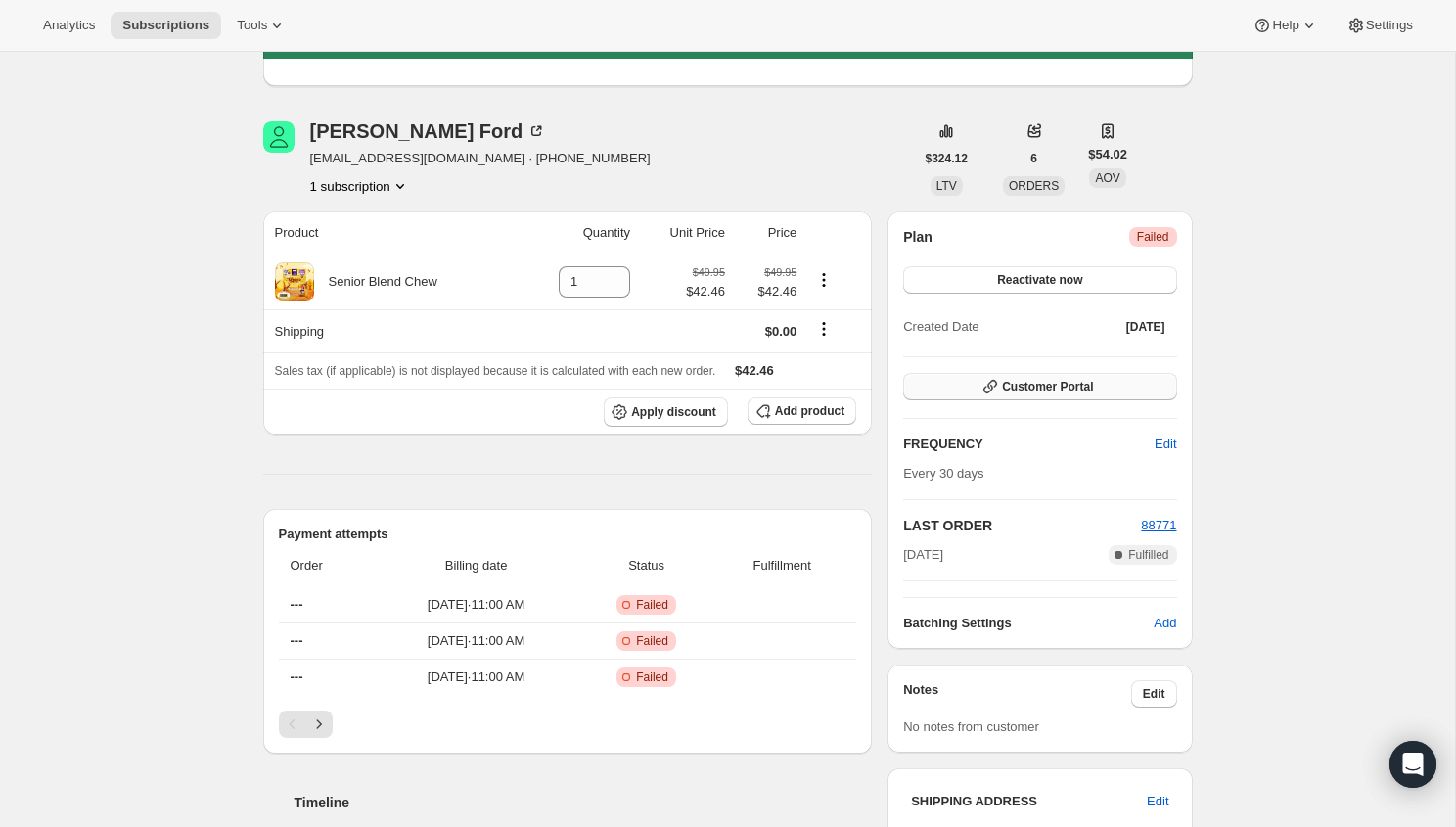
click at [1115, 396] on button "Customer Portal" at bounding box center [1040, 387] width 273 height 28
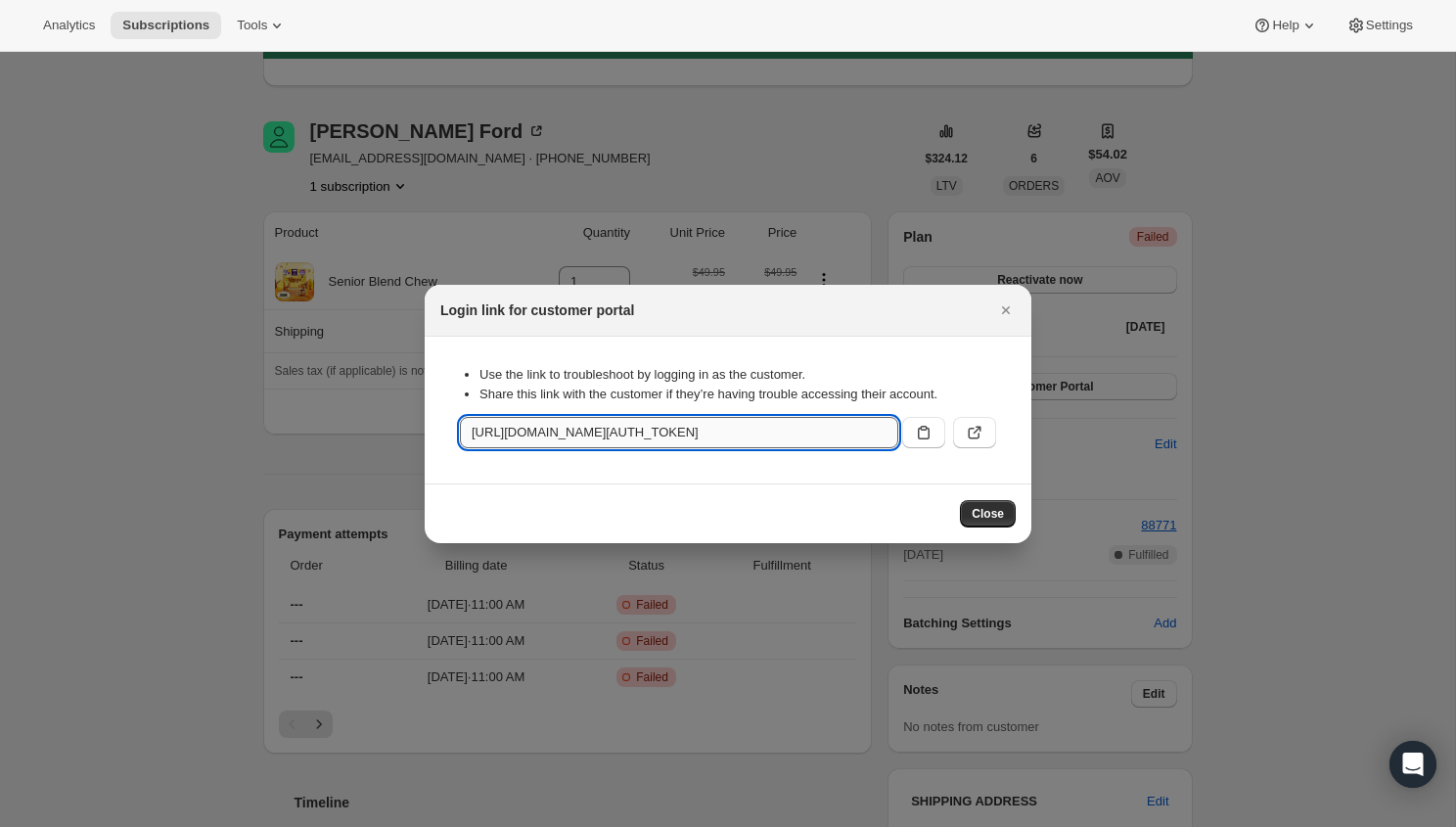
click at [863, 432] on input "[URL][DOMAIN_NAME][AUTH_TOKEN]" at bounding box center [679, 432] width 439 height 31
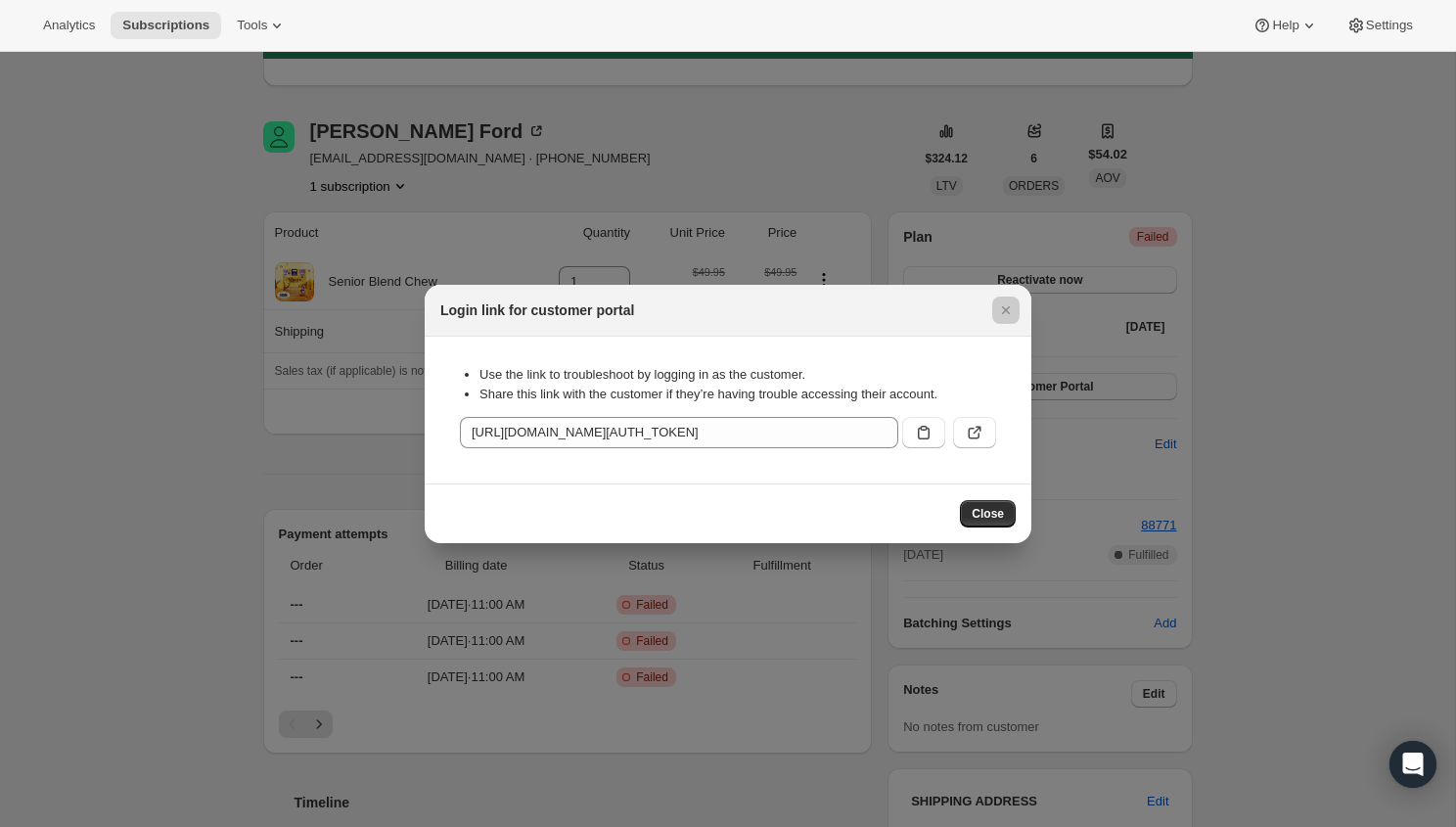
click at [196, 207] on div at bounding box center [728, 413] width 1456 height 827
